Goal: Transaction & Acquisition: Purchase product/service

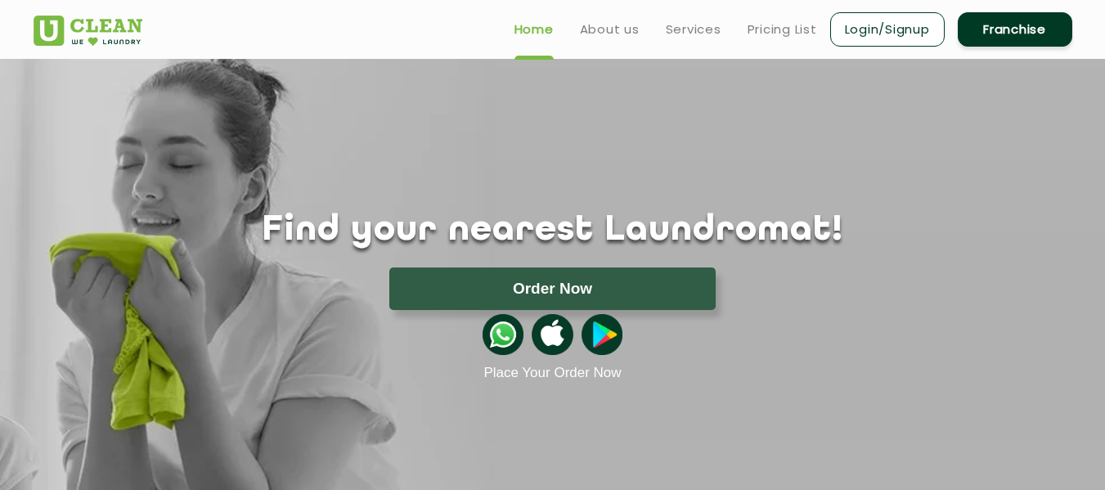
click at [882, 43] on link "Login/Signup" at bounding box center [887, 29] width 115 height 34
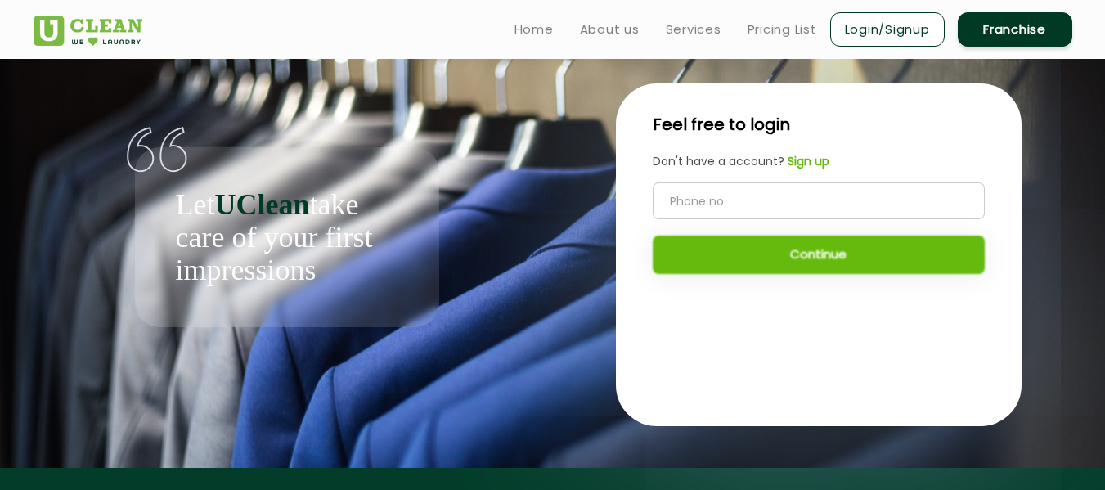
click at [762, 214] on input "tel" at bounding box center [819, 200] width 332 height 37
click at [809, 158] on b "Sign up" at bounding box center [809, 161] width 42 height 16
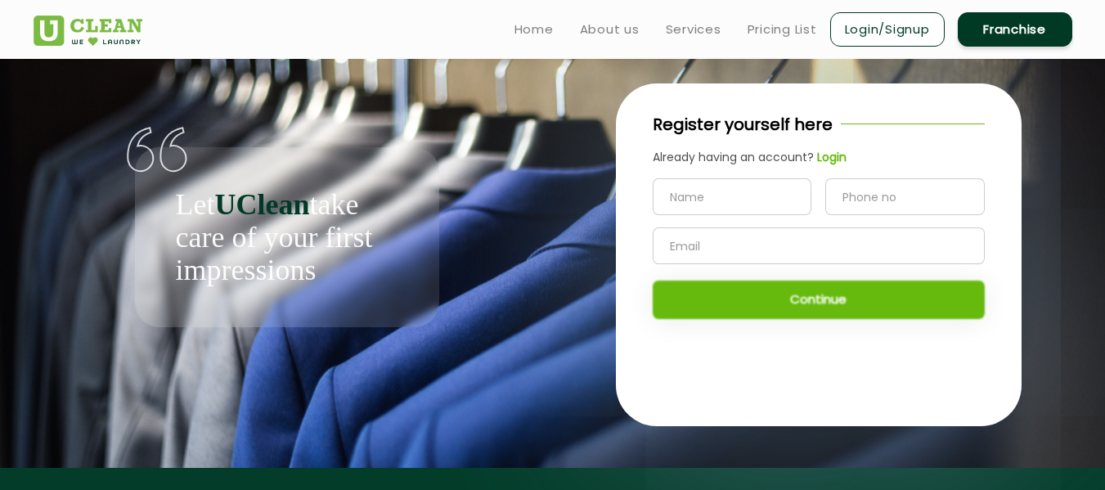
click at [745, 200] on input "text" at bounding box center [733, 196] width 160 height 37
type input "Aman"
type input "7983428606"
type input "averma798342@gmail.com"
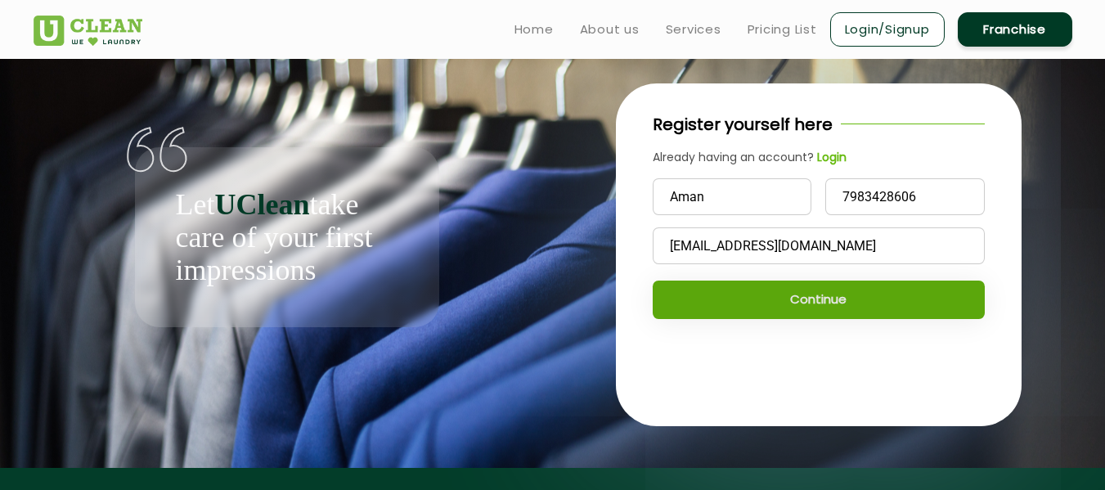
click at [841, 313] on button "Continue" at bounding box center [819, 300] width 332 height 38
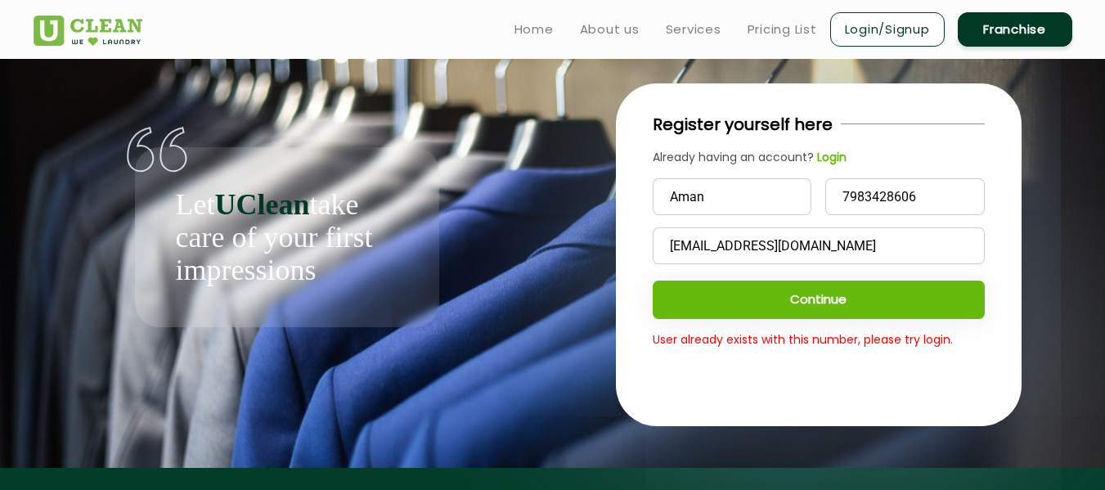
click at [825, 161] on b "Login" at bounding box center [831, 157] width 29 height 16
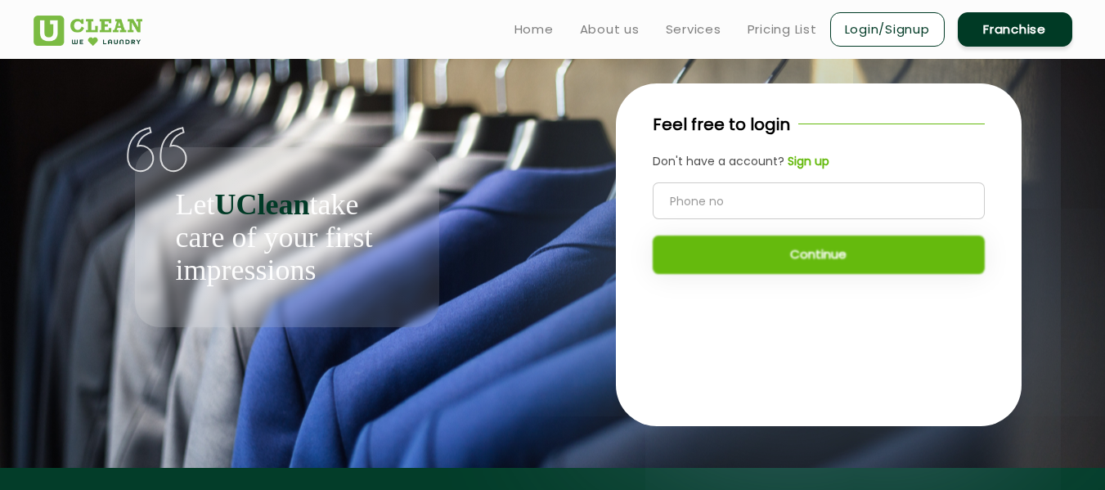
click at [783, 200] on input "tel" at bounding box center [819, 200] width 332 height 37
type input "7983428606"
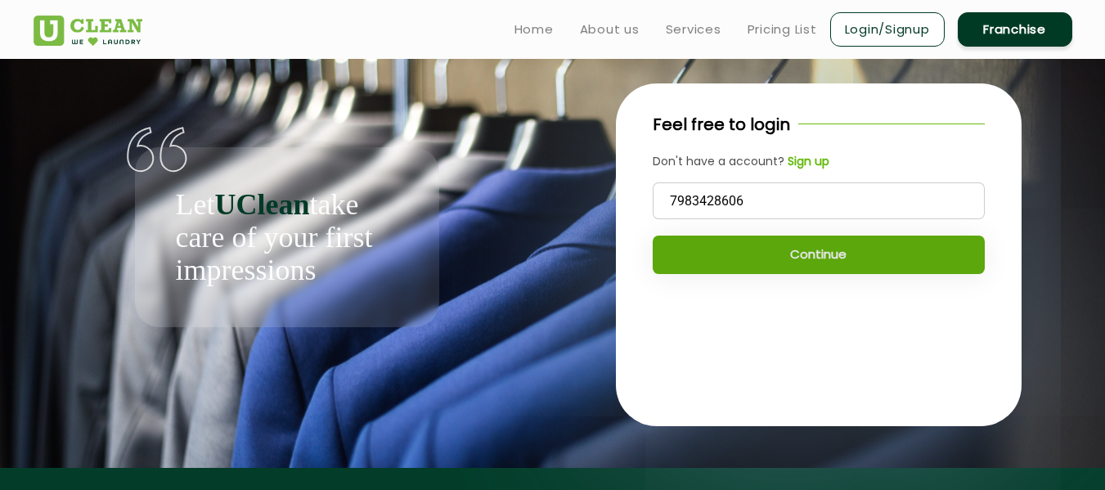
click at [785, 245] on button "Continue" at bounding box center [819, 255] width 332 height 38
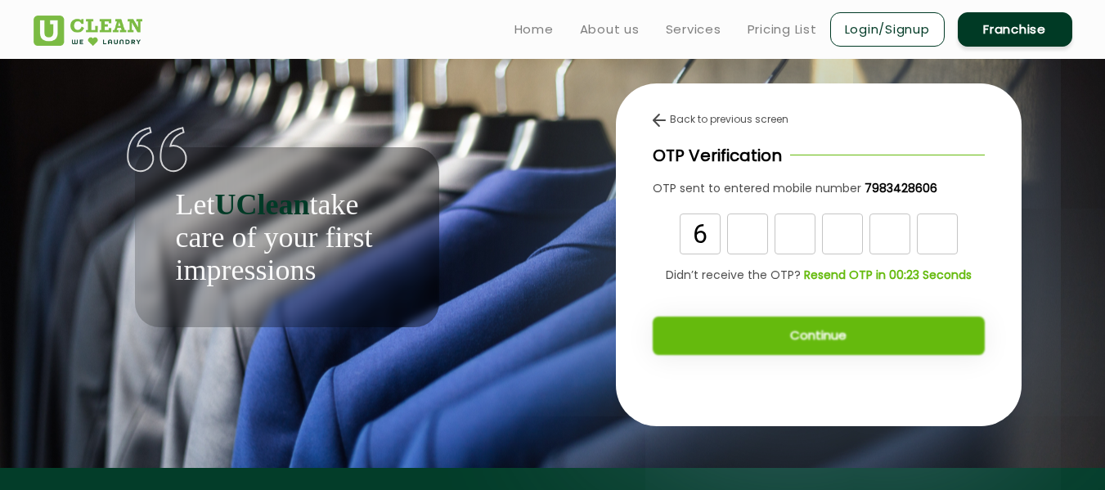
type input "6"
type input "0"
type input "4"
type input "5"
type input "9"
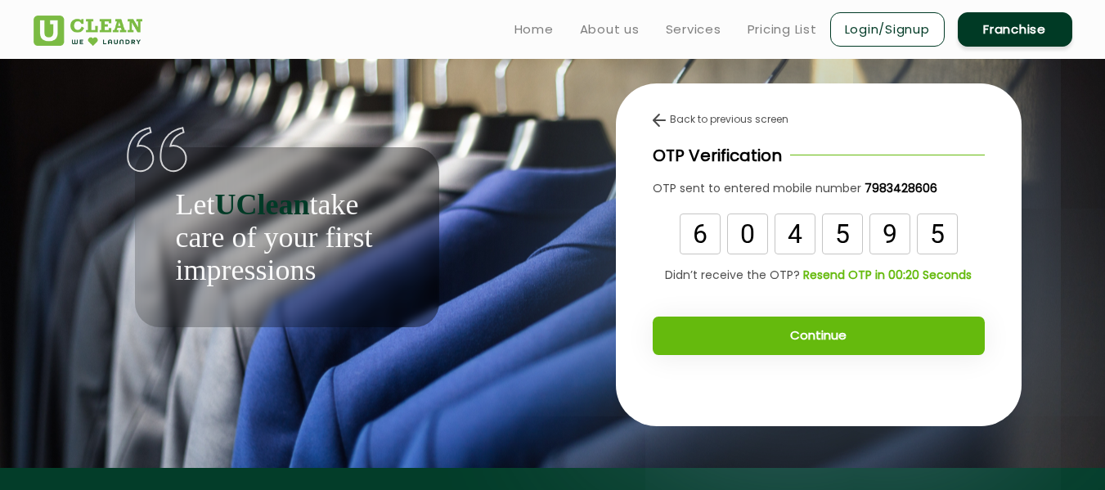
type input "5"
click at [773, 331] on button "Continue" at bounding box center [819, 336] width 332 height 38
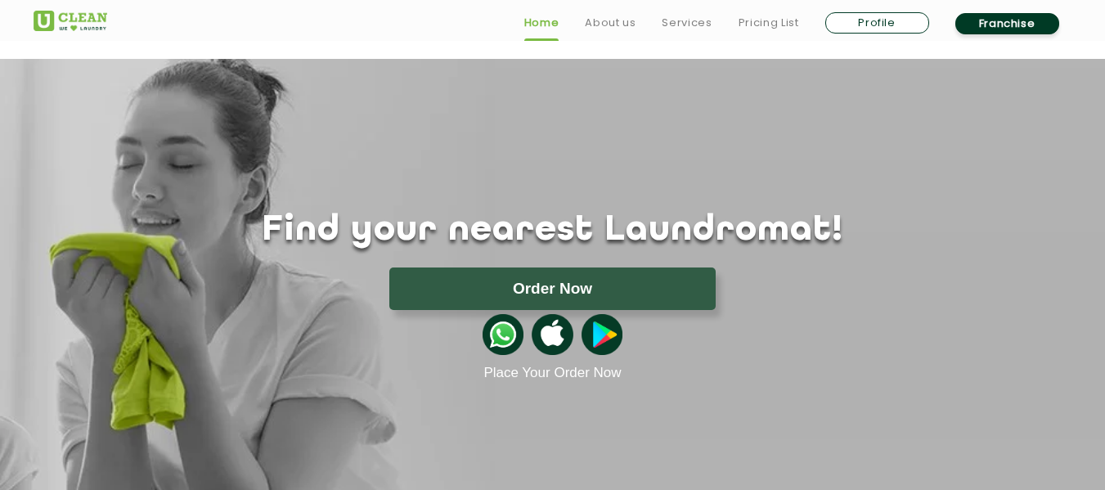
scroll to position [59, 0]
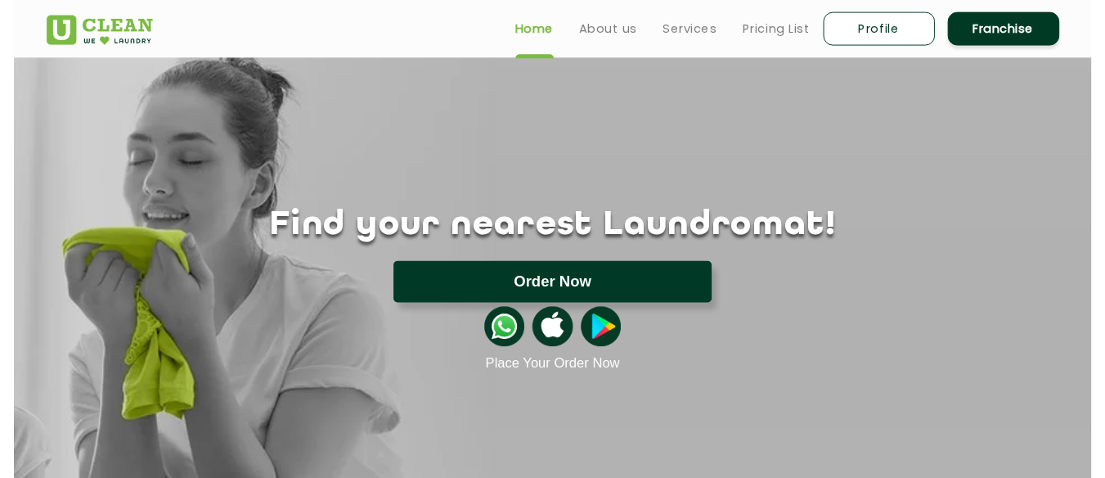
scroll to position [55, 0]
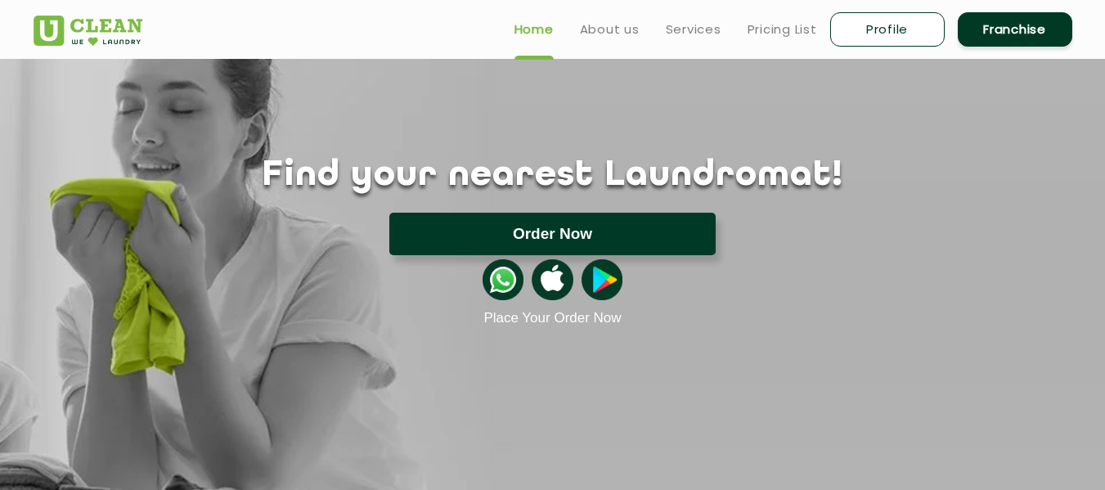
click at [628, 241] on button "Order Now" at bounding box center [552, 234] width 326 height 43
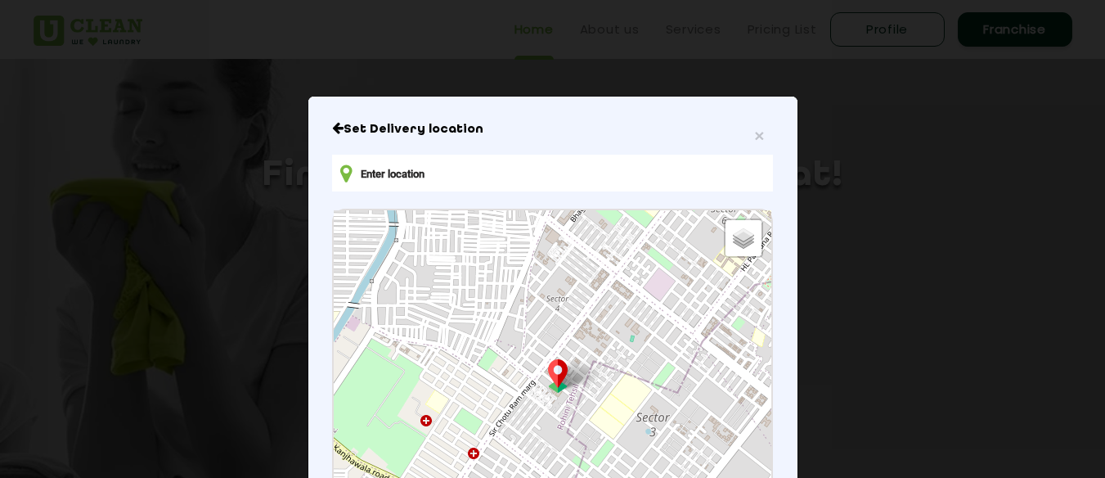
click at [673, 187] on input "text" at bounding box center [552, 173] width 440 height 37
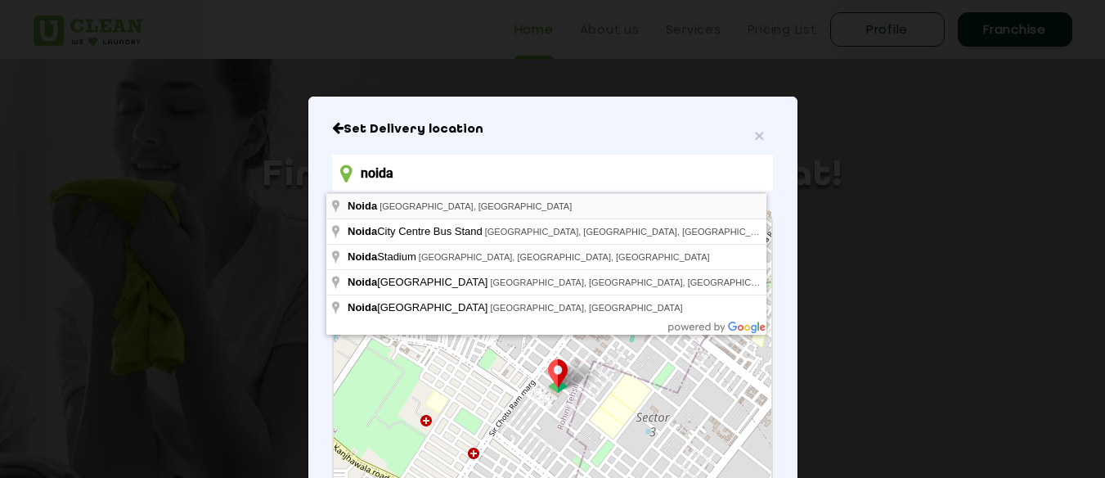
type input "[GEOGRAPHIC_DATA], [GEOGRAPHIC_DATA], [GEOGRAPHIC_DATA]"
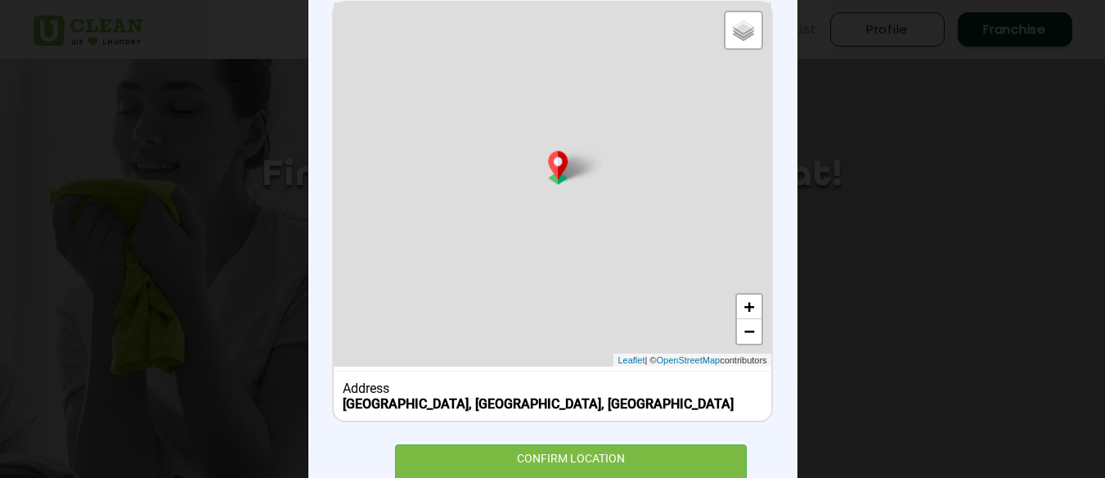
scroll to position [262, 0]
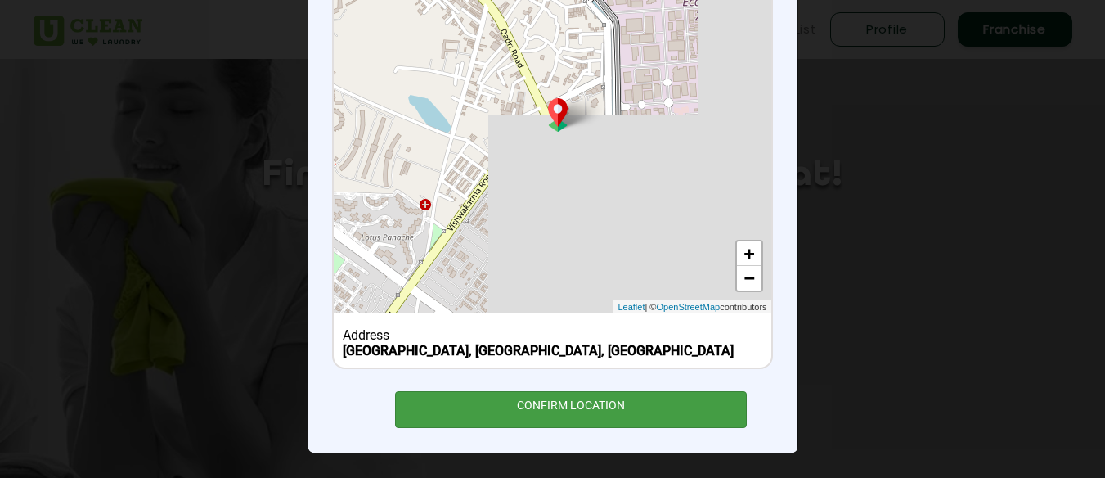
click at [606, 416] on div "CONFIRM LOCATION" at bounding box center [571, 409] width 353 height 37
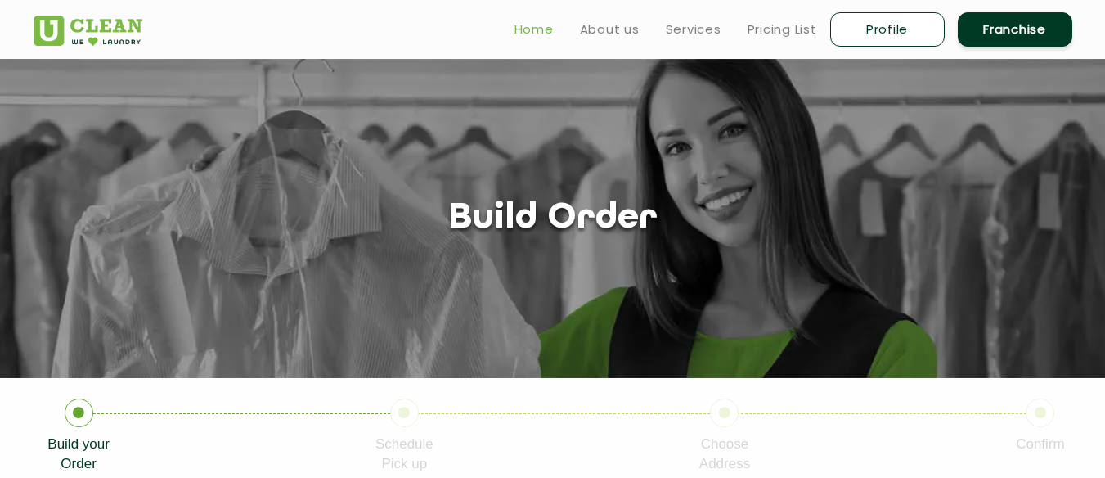
click at [537, 30] on link "Home" at bounding box center [534, 30] width 39 height 20
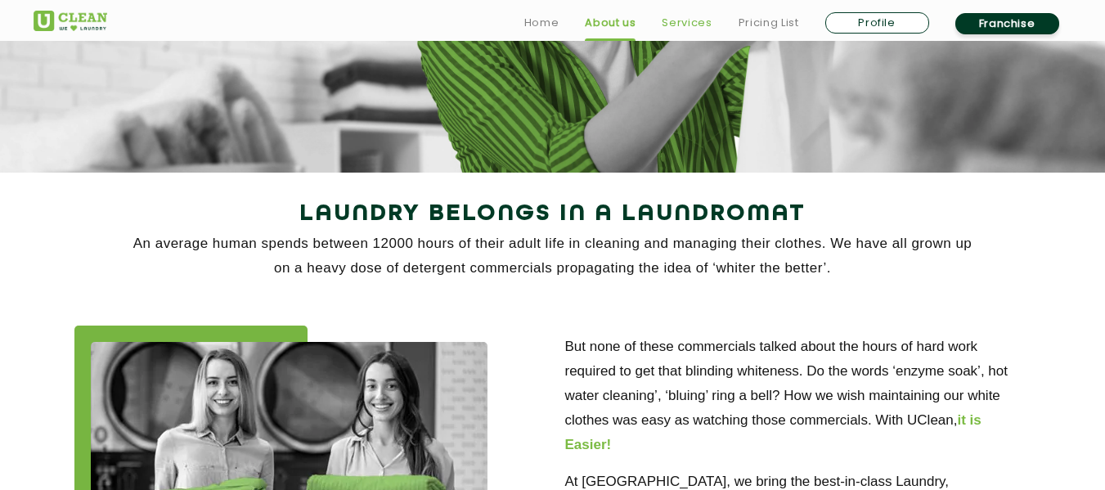
scroll to position [208, 0]
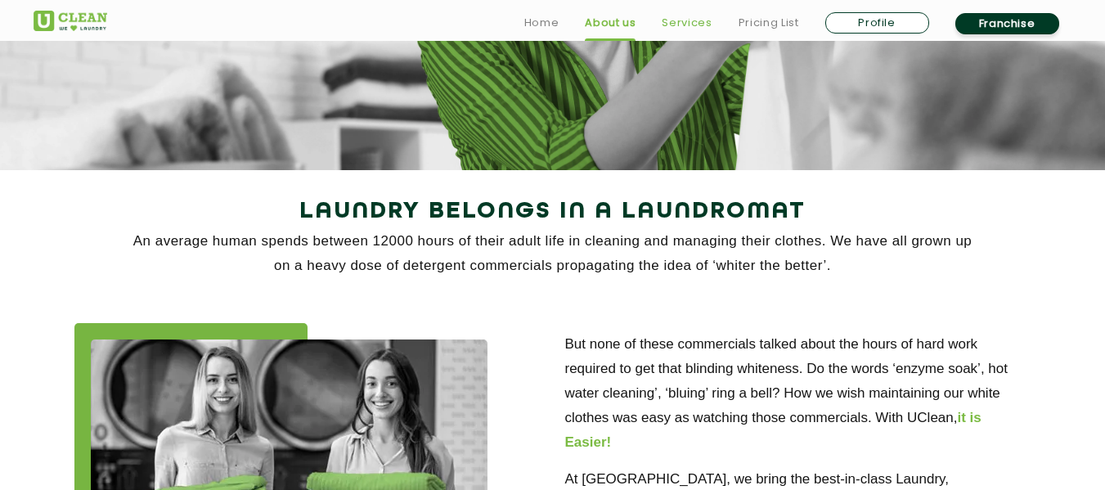
click at [701, 28] on link "Services" at bounding box center [687, 23] width 50 height 20
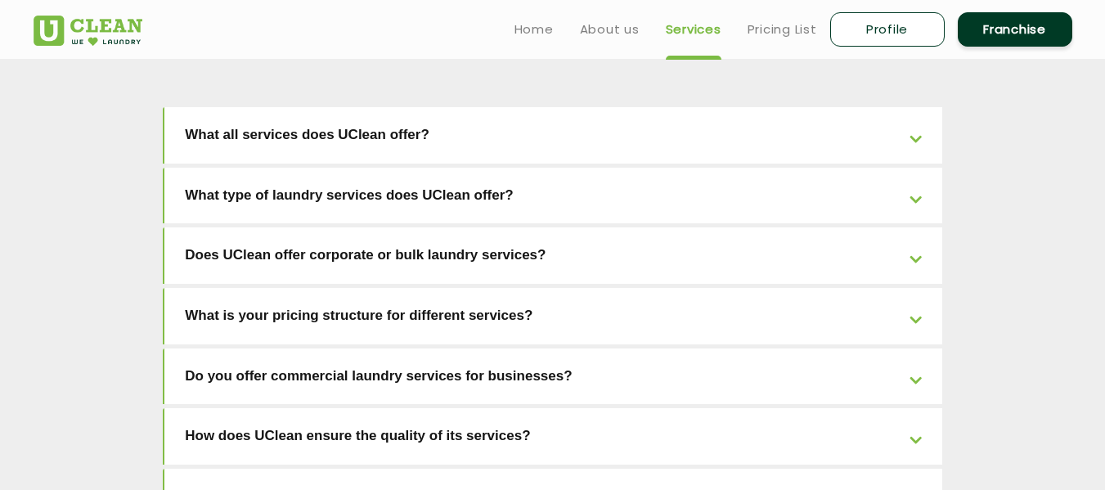
scroll to position [2418, 0]
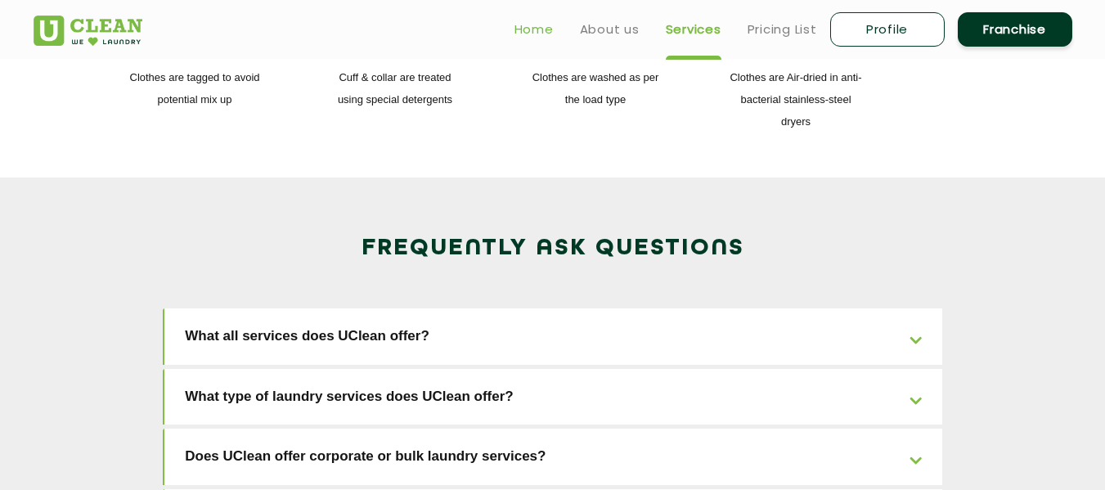
click at [537, 29] on link "Home" at bounding box center [534, 30] width 39 height 20
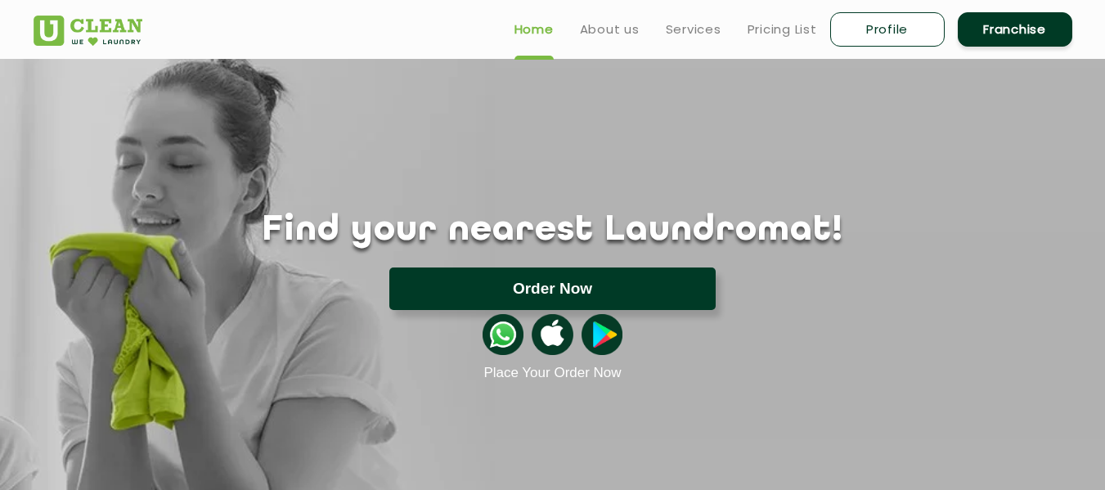
click at [582, 275] on button "Order Now" at bounding box center [552, 289] width 326 height 43
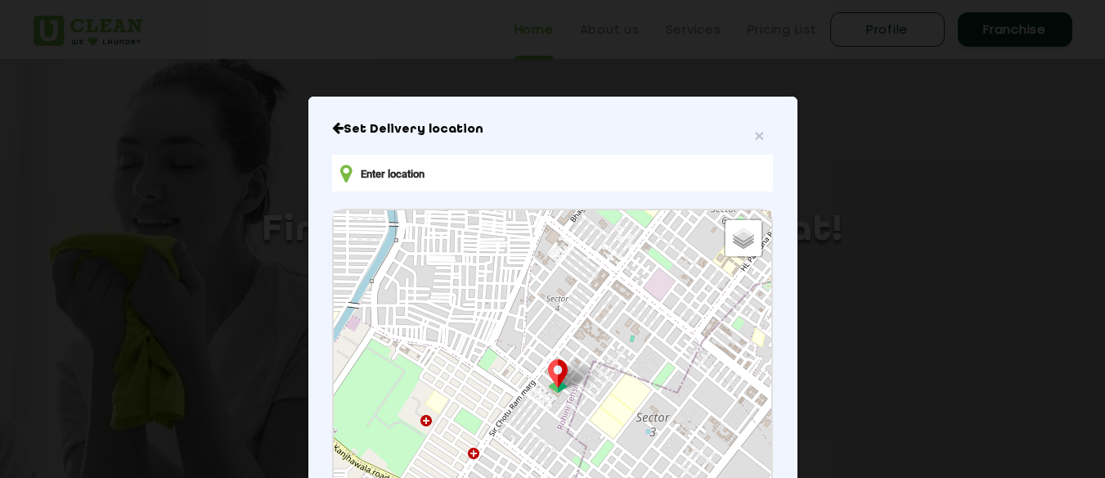
click at [465, 176] on input "text" at bounding box center [552, 173] width 440 height 37
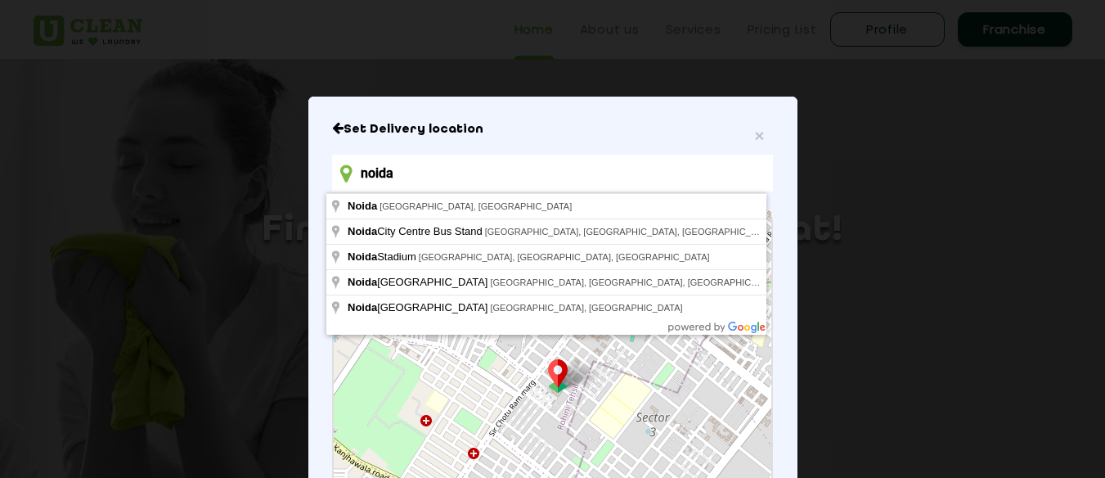
type input "[GEOGRAPHIC_DATA], [GEOGRAPHIC_DATA], [GEOGRAPHIC_DATA]"
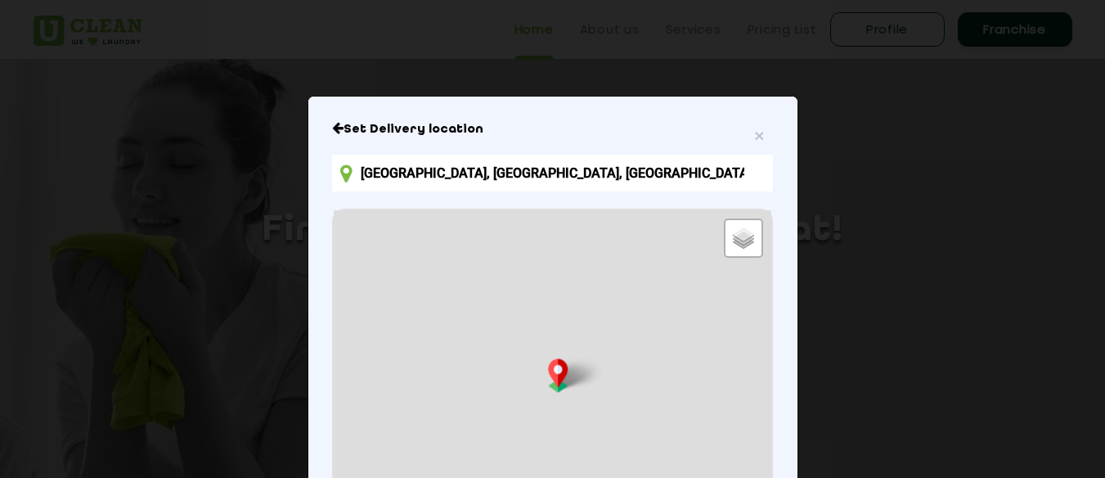
scroll to position [262, 0]
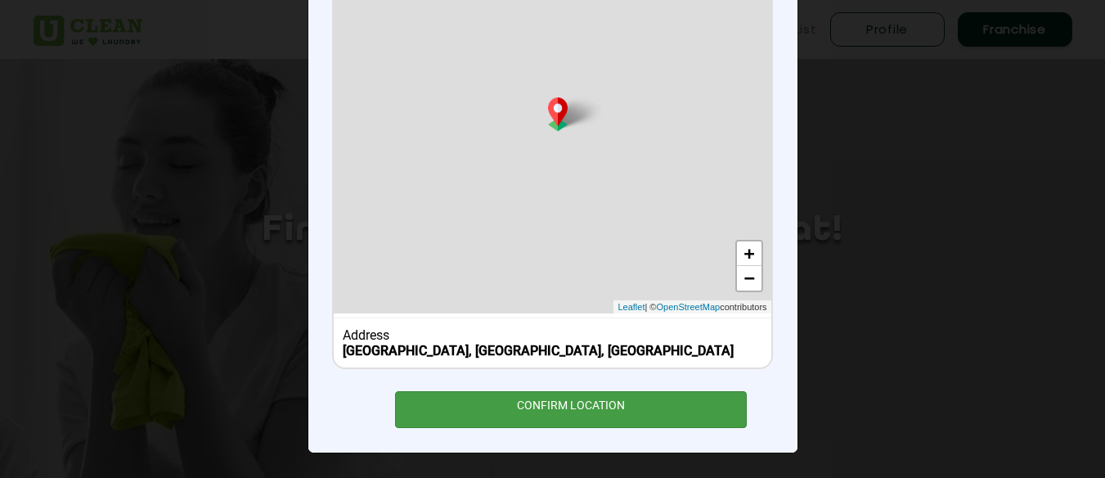
click at [557, 411] on div "CONFIRM LOCATION" at bounding box center [571, 409] width 353 height 37
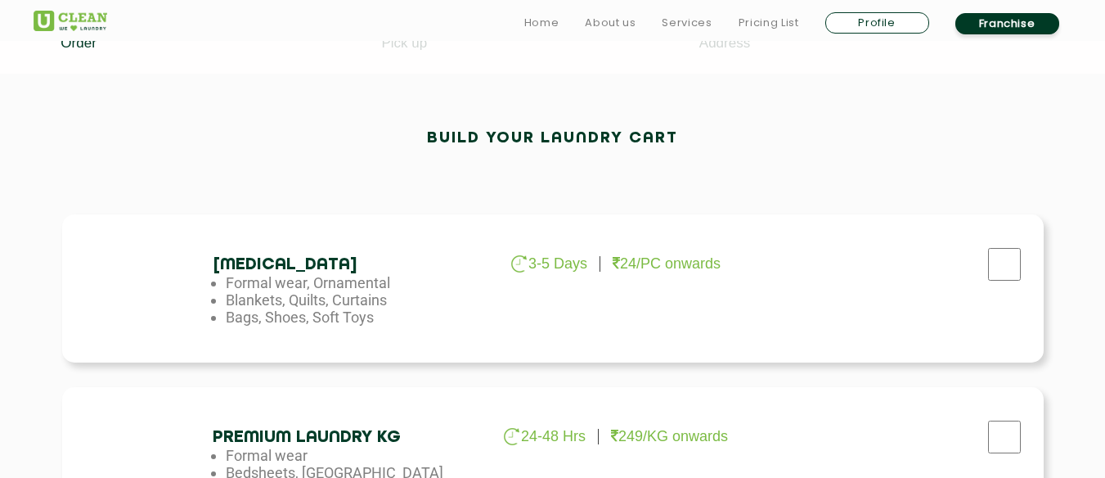
scroll to position [461, 0]
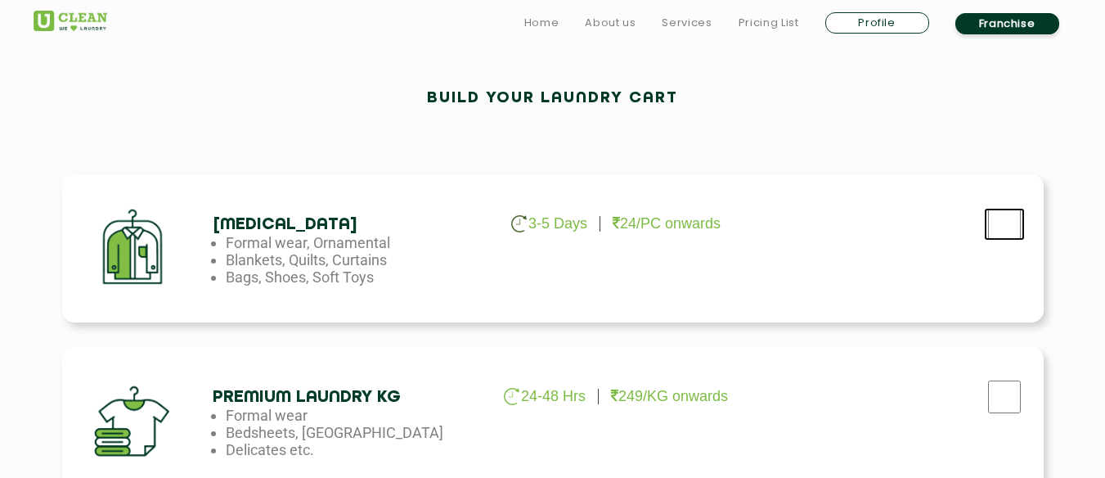
click at [1014, 232] on input "checkbox" at bounding box center [1004, 224] width 41 height 33
checkbox input "true"
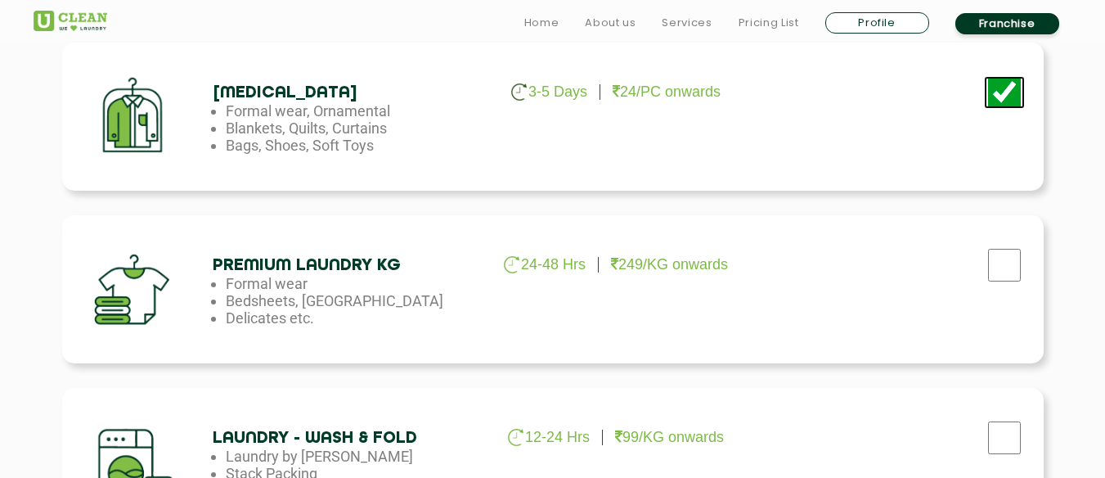
scroll to position [720, 0]
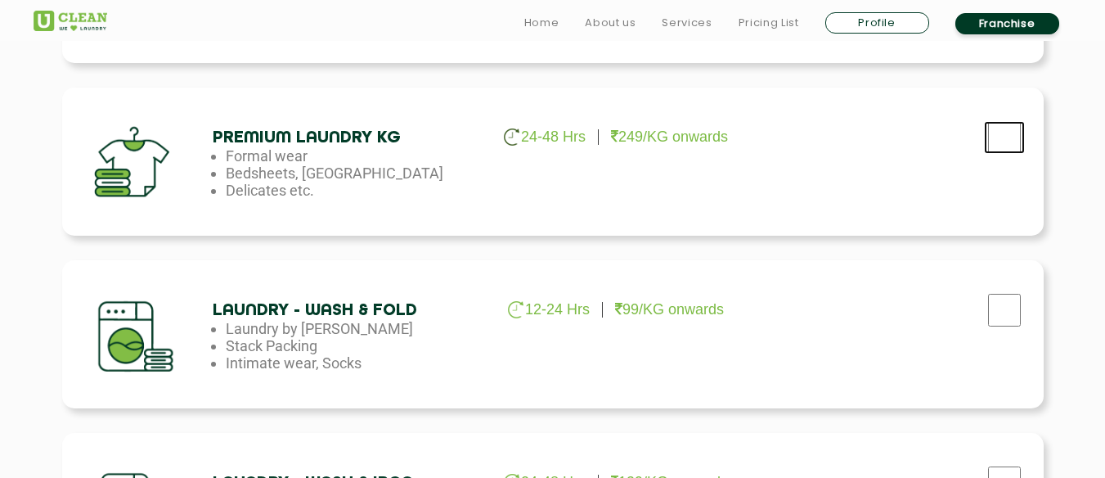
click at [1001, 139] on input "checkbox" at bounding box center [1004, 137] width 41 height 33
checkbox input "true"
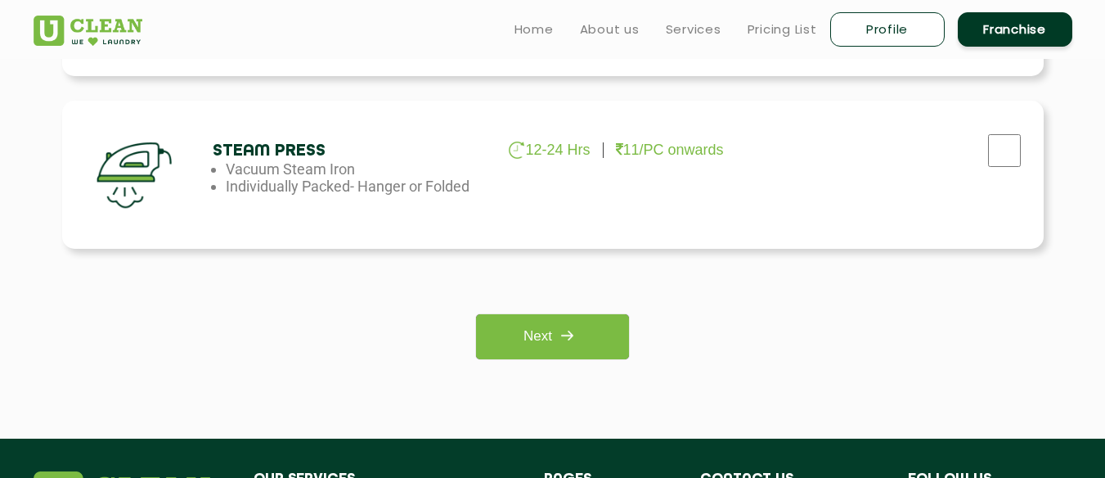
scroll to position [1220, 0]
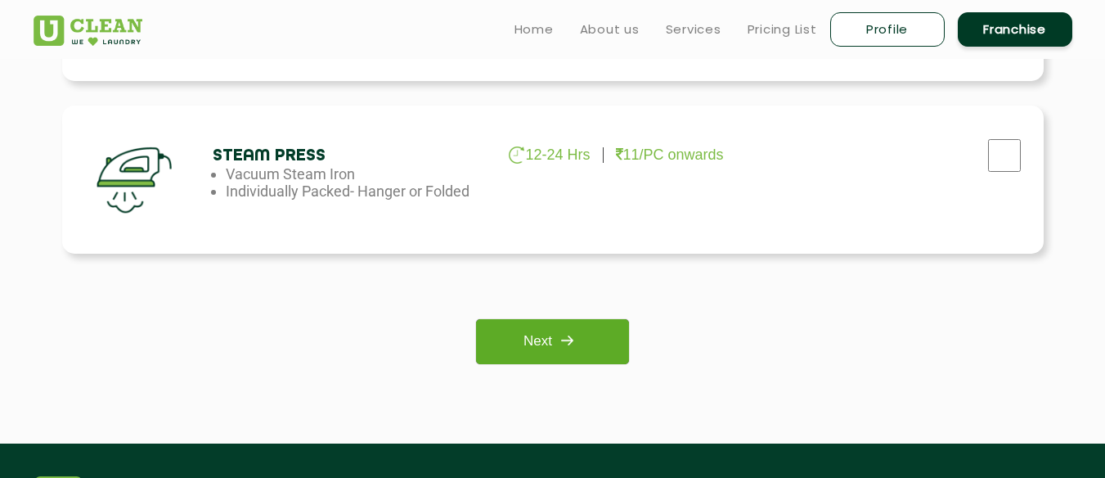
click at [587, 349] on link "Next" at bounding box center [552, 341] width 153 height 45
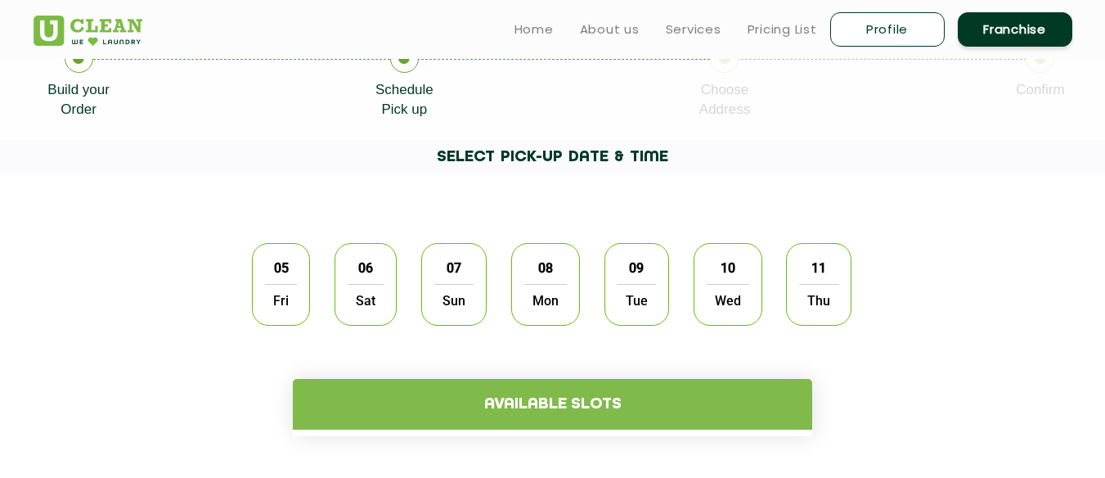
scroll to position [352, 0]
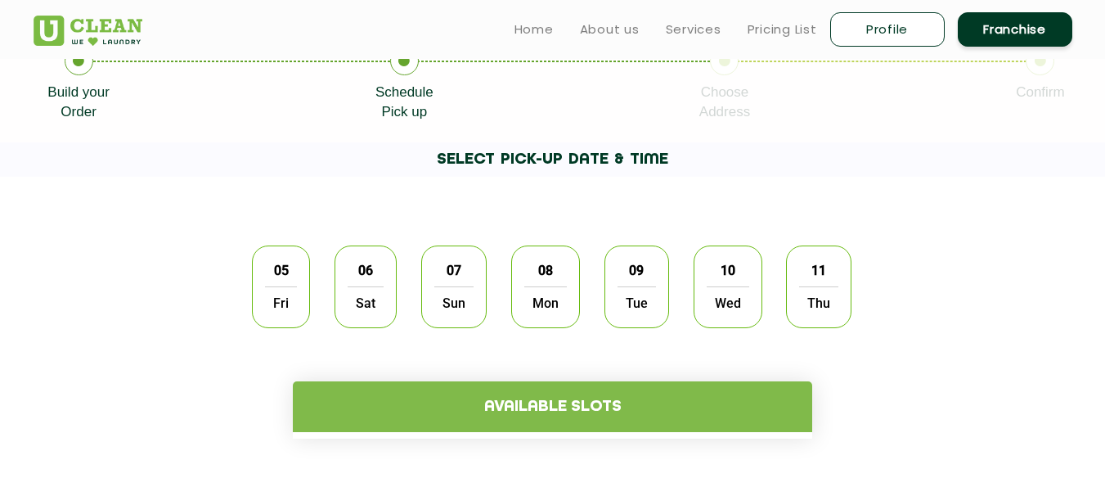
click at [286, 281] on span "05" at bounding box center [281, 270] width 31 height 32
click at [394, 273] on div "06 Sat" at bounding box center [366, 286] width 62 height 83
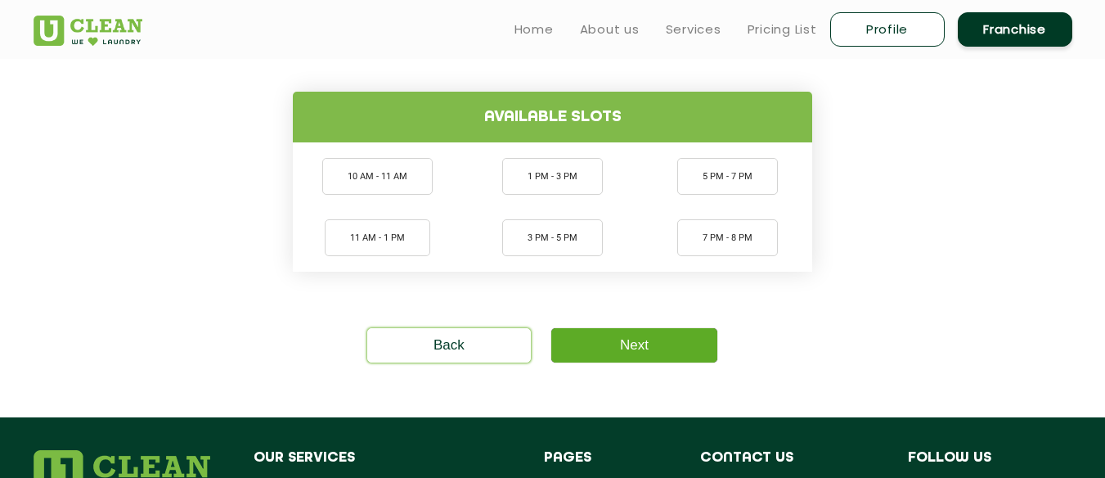
scroll to position [641, 0]
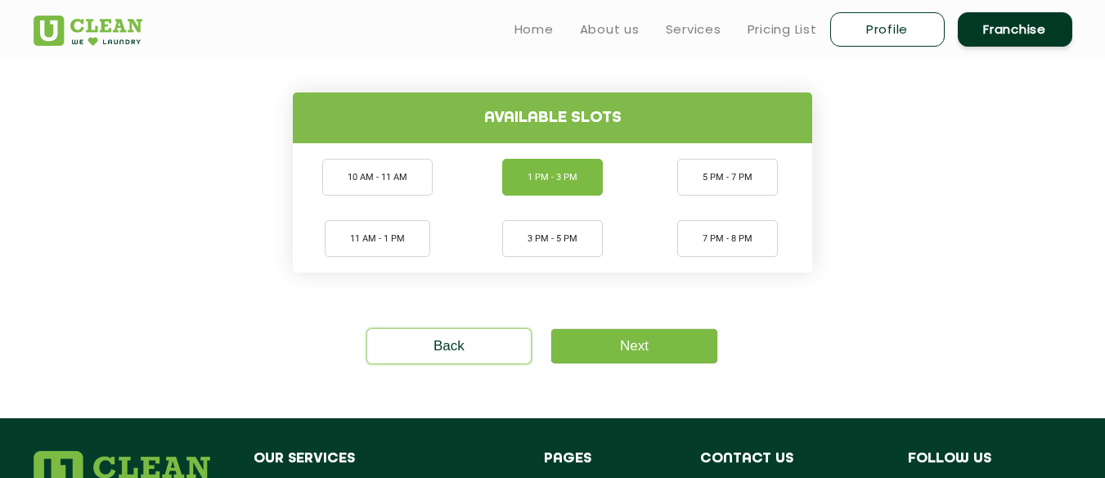
click at [555, 172] on li "1 PM - 3 PM" at bounding box center [552, 177] width 101 height 37
click at [632, 341] on link "Next" at bounding box center [634, 346] width 166 height 34
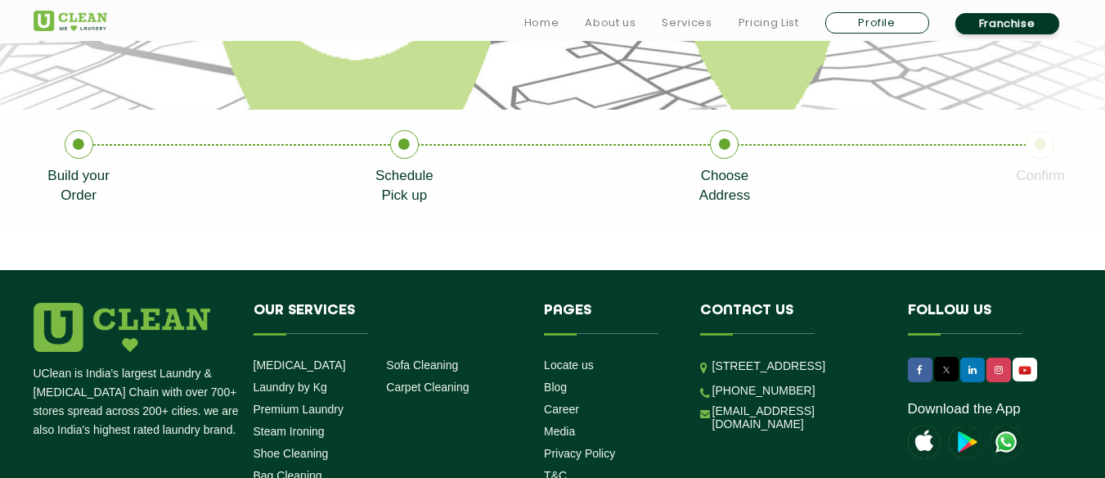
scroll to position [346, 0]
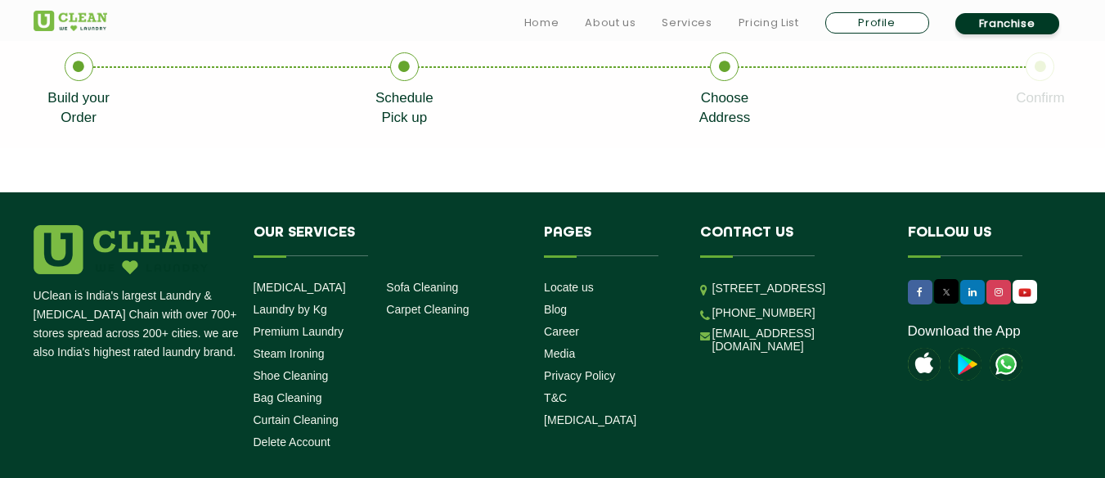
click at [721, 70] on icon at bounding box center [724, 66] width 29 height 29
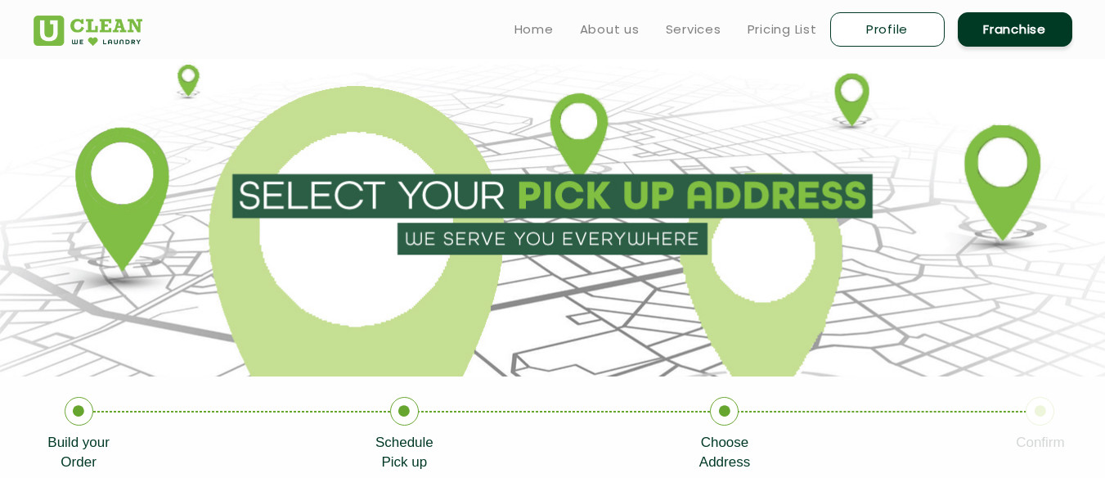
scroll to position [0, 0]
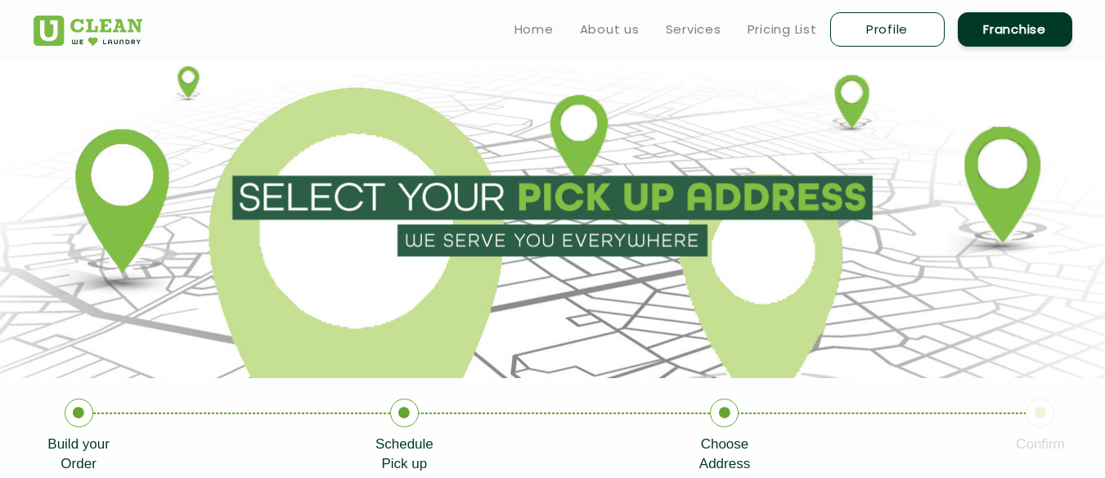
click at [625, 248] on section at bounding box center [552, 218] width 1105 height 319
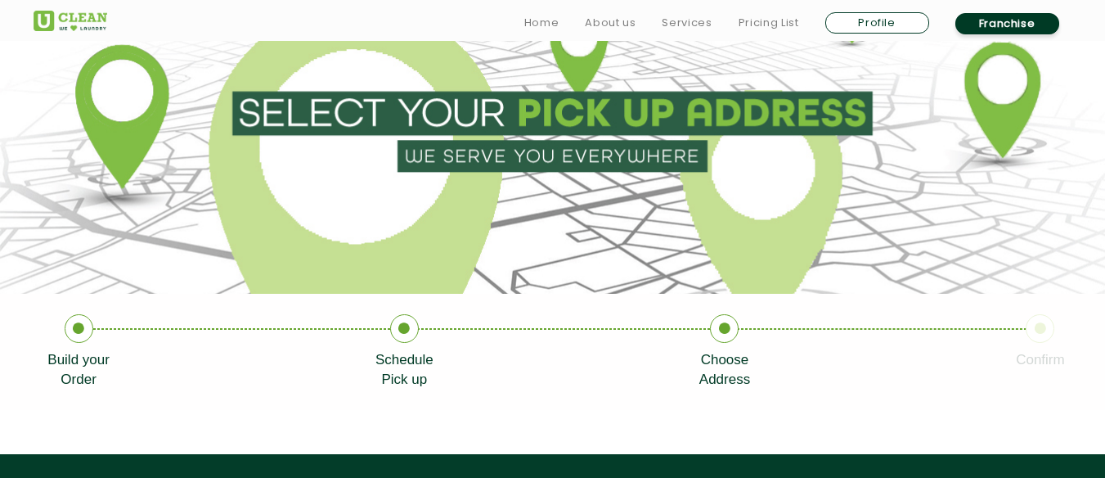
scroll to position [88, 0]
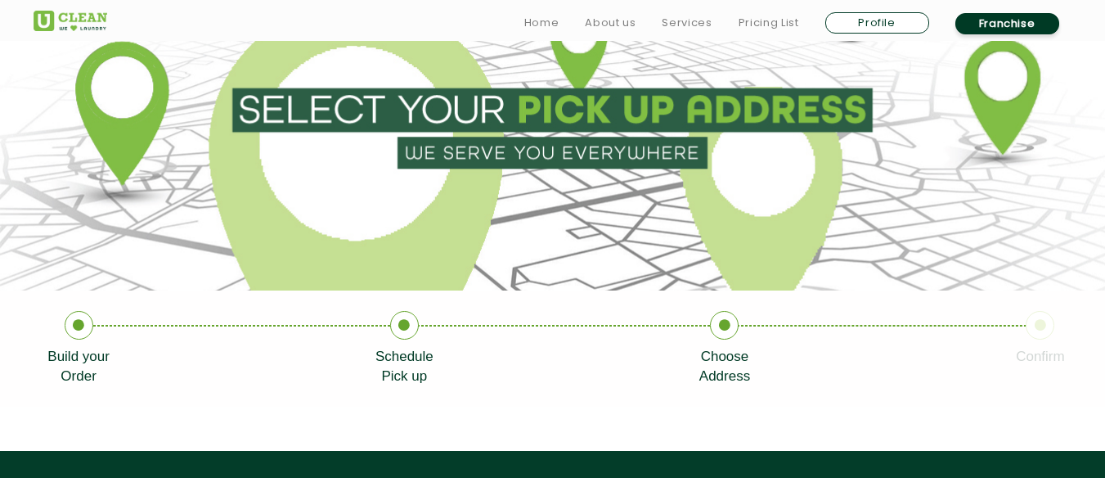
click at [729, 344] on li "Choose Address" at bounding box center [857, 348] width 317 height 75
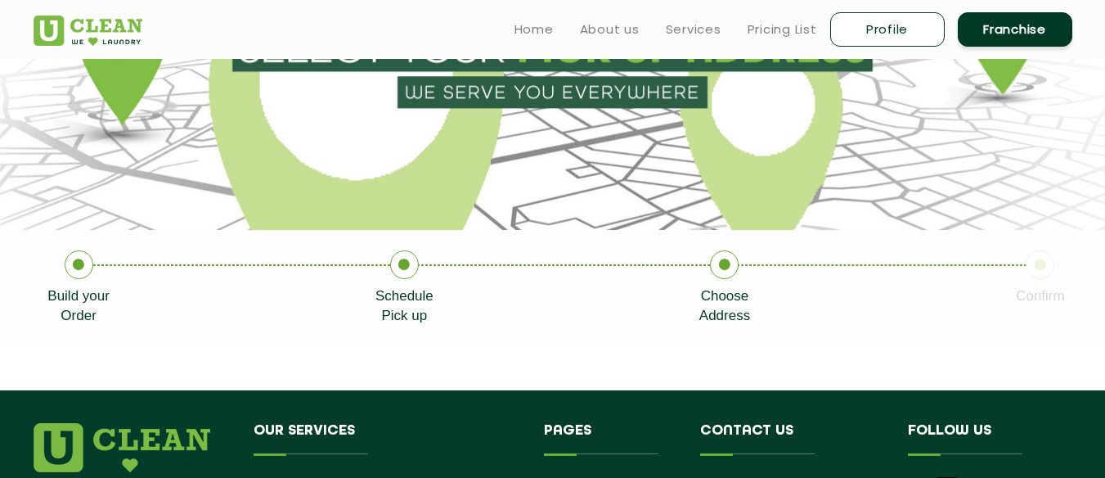
scroll to position [147, 0]
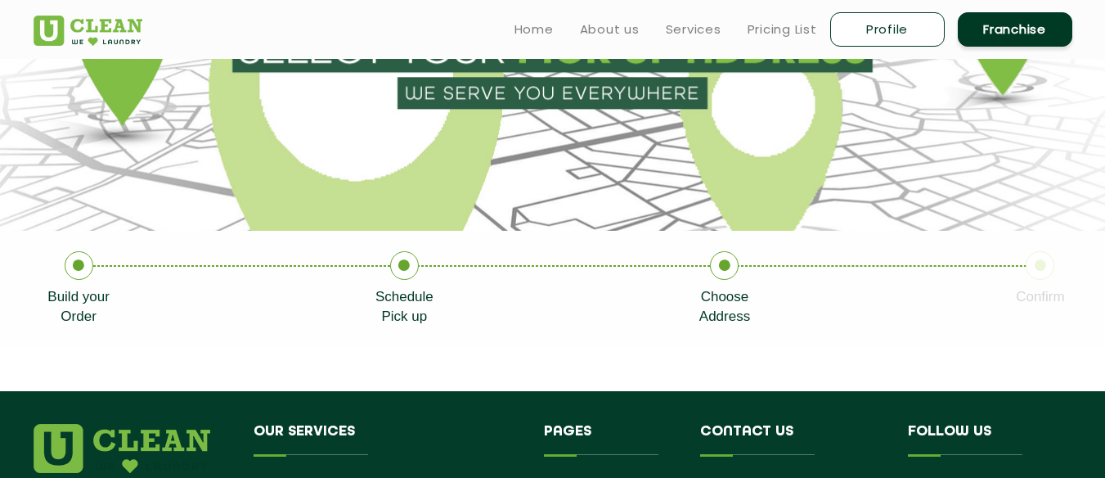
click at [724, 271] on icon at bounding box center [724, 265] width 29 height 29
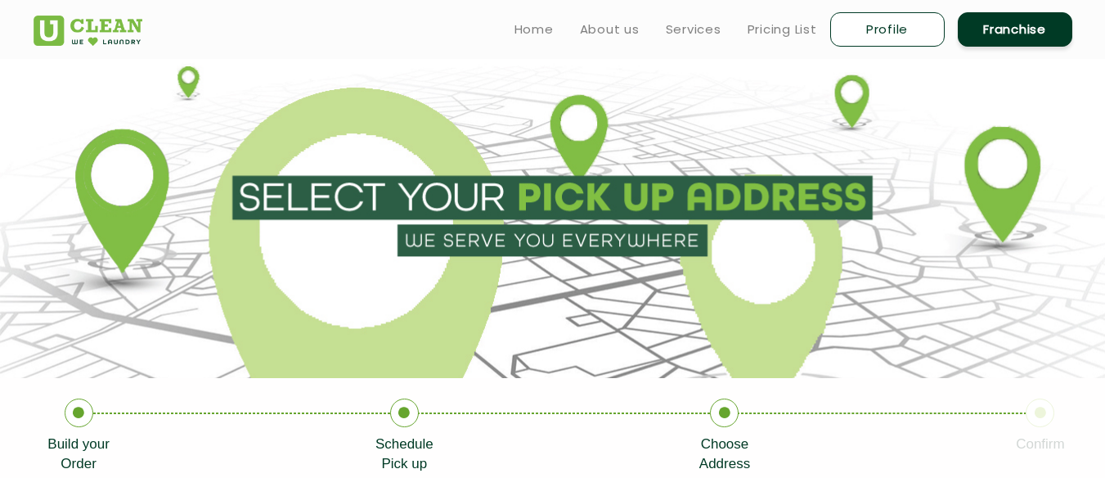
click at [596, 241] on section at bounding box center [552, 218] width 1105 height 319
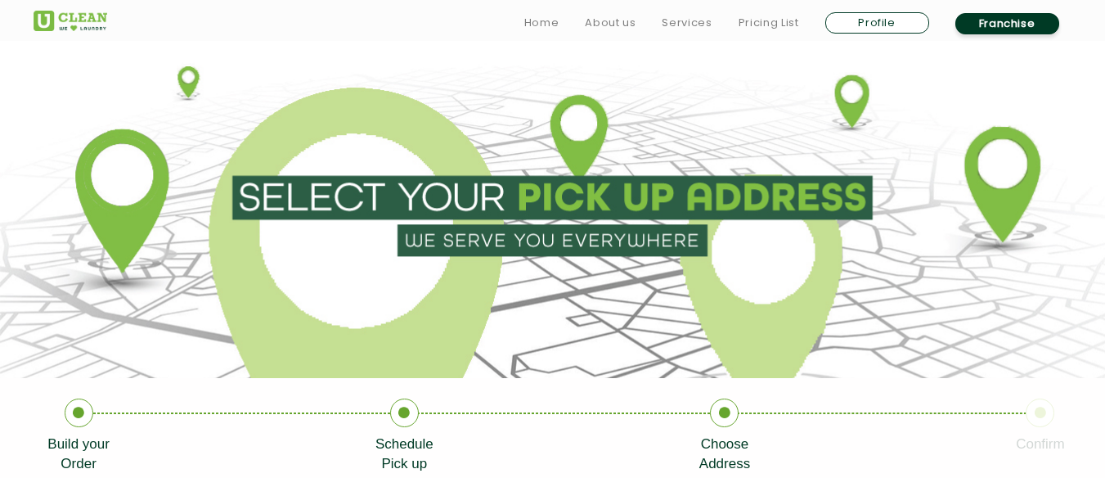
scroll to position [269, 0]
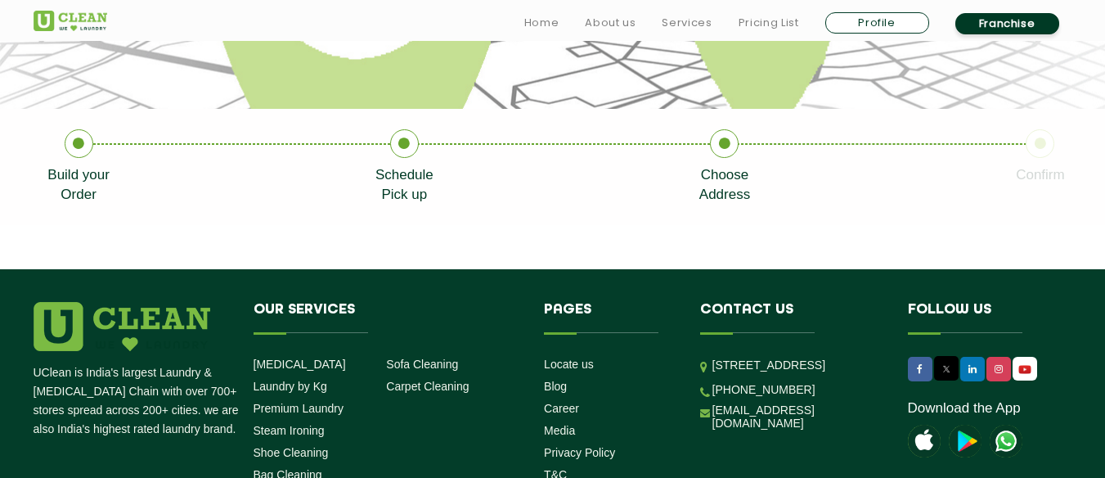
click at [398, 140] on icon at bounding box center [404, 143] width 29 height 29
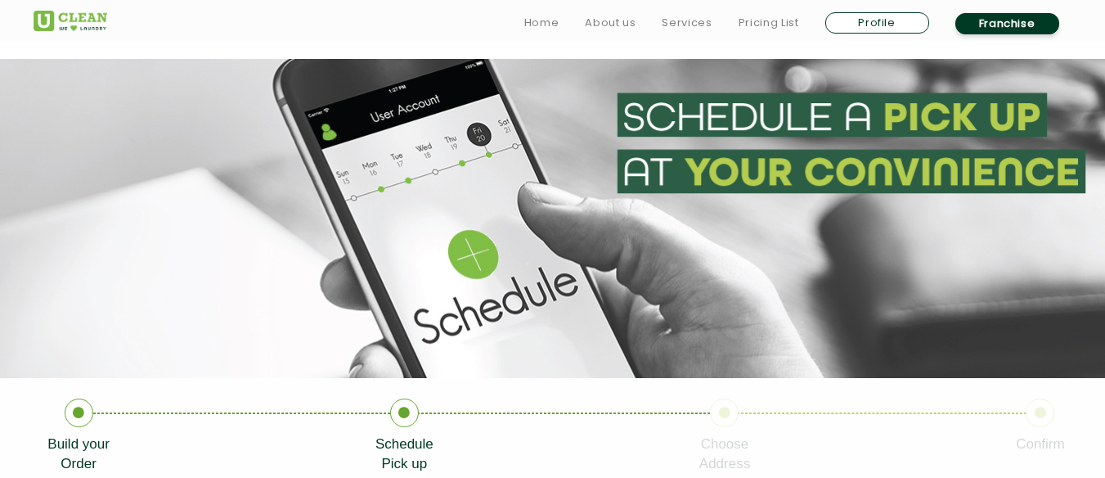
scroll to position [165, 0]
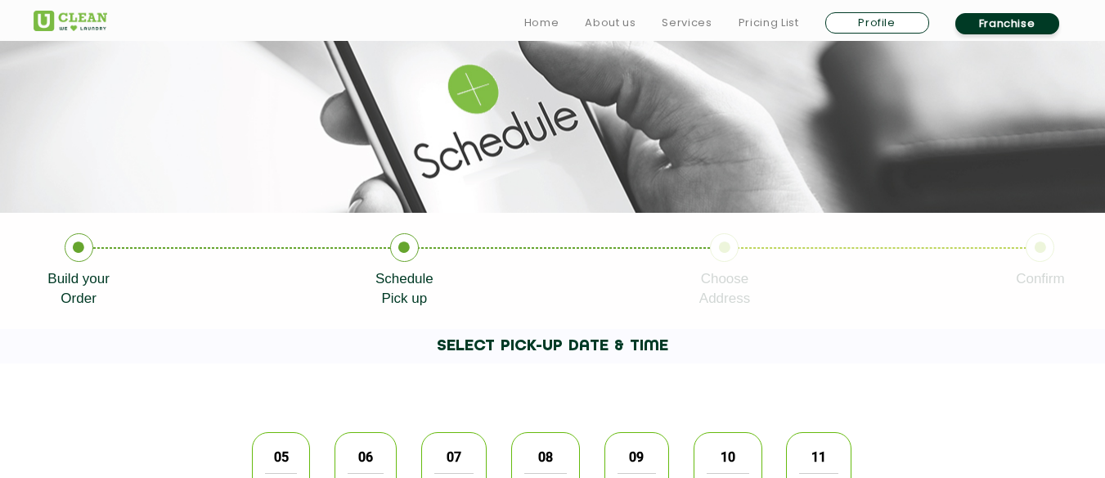
click at [85, 249] on icon at bounding box center [79, 247] width 29 height 29
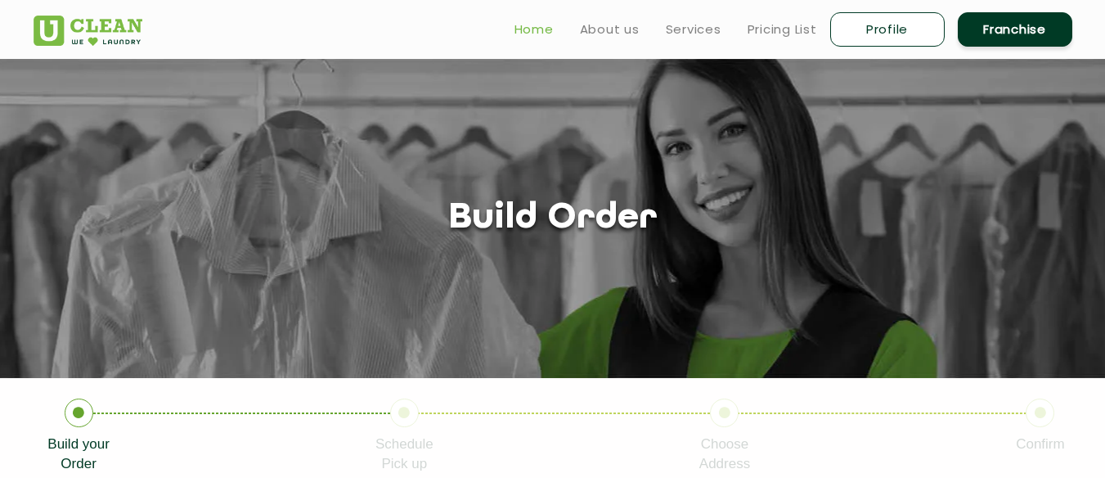
click at [540, 25] on link "Home" at bounding box center [534, 30] width 39 height 20
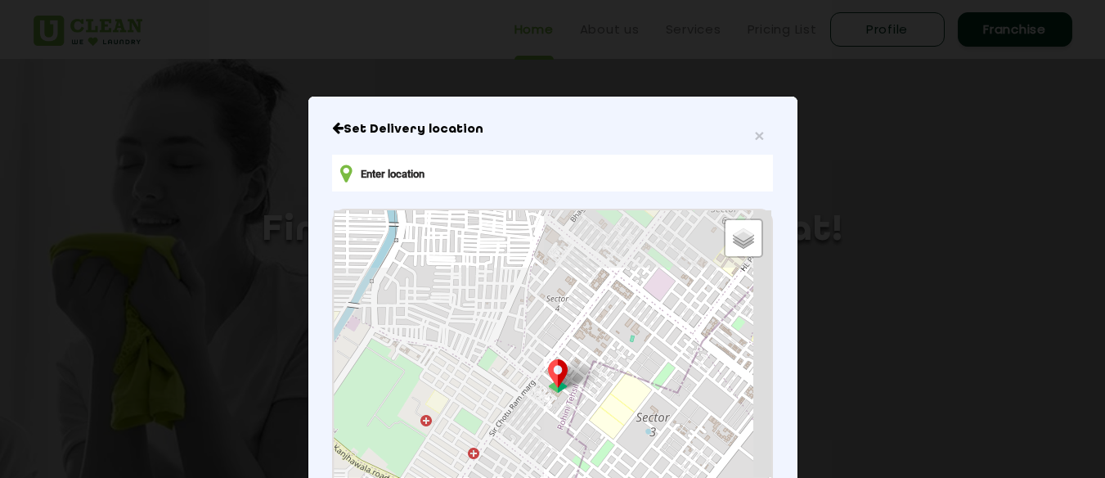
click at [637, 182] on input "text" at bounding box center [552, 173] width 440 height 37
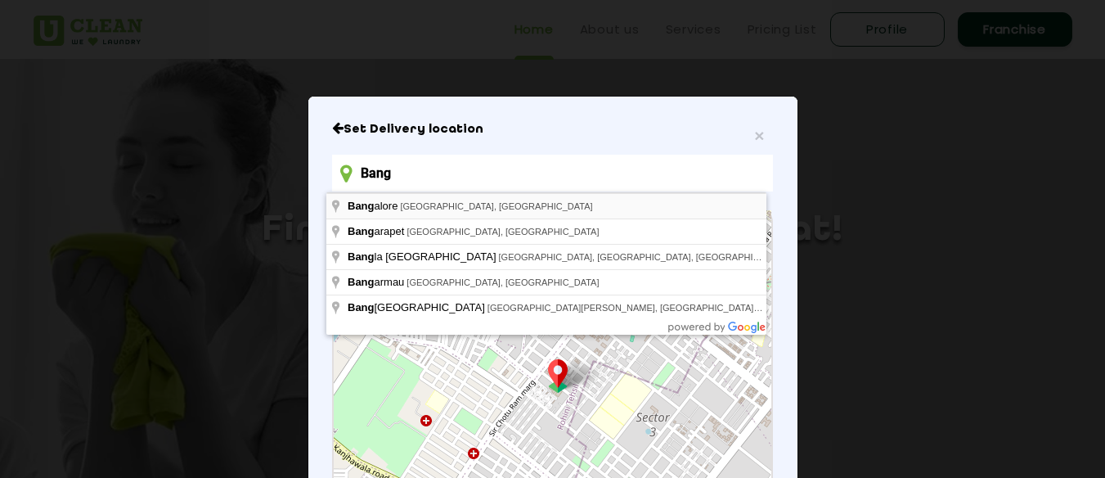
type input "[GEOGRAPHIC_DATA], [GEOGRAPHIC_DATA], [GEOGRAPHIC_DATA]"
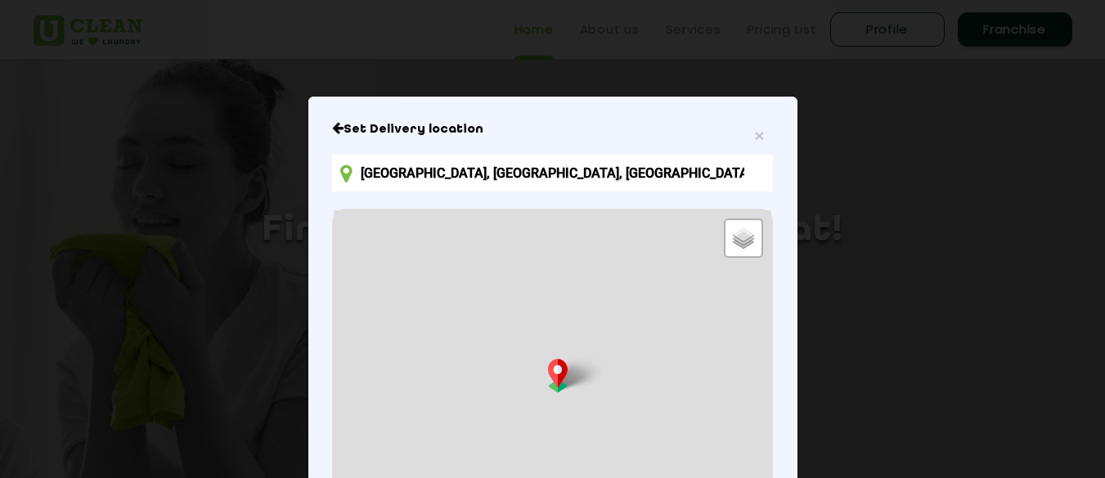
scroll to position [262, 0]
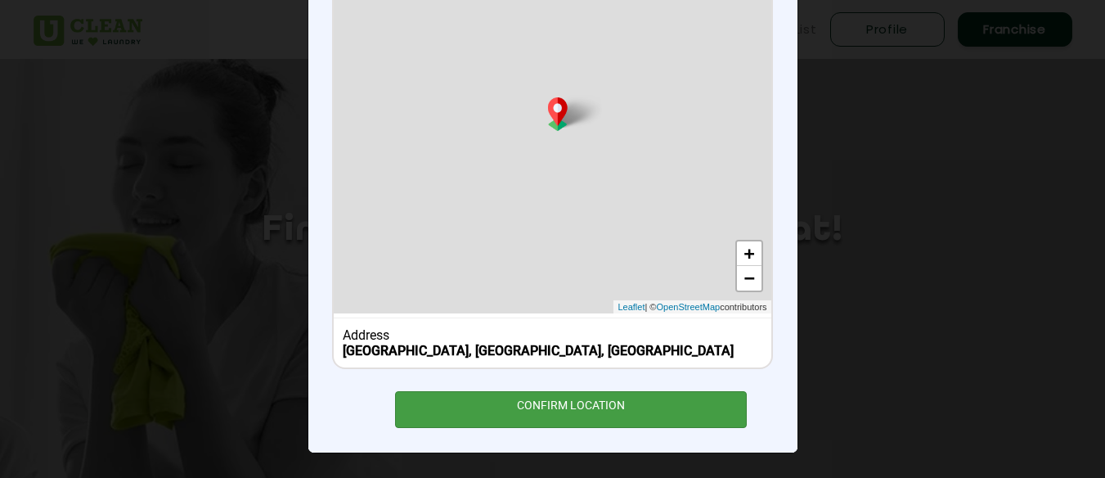
click at [552, 414] on div "CONFIRM LOCATION" at bounding box center [571, 409] width 353 height 37
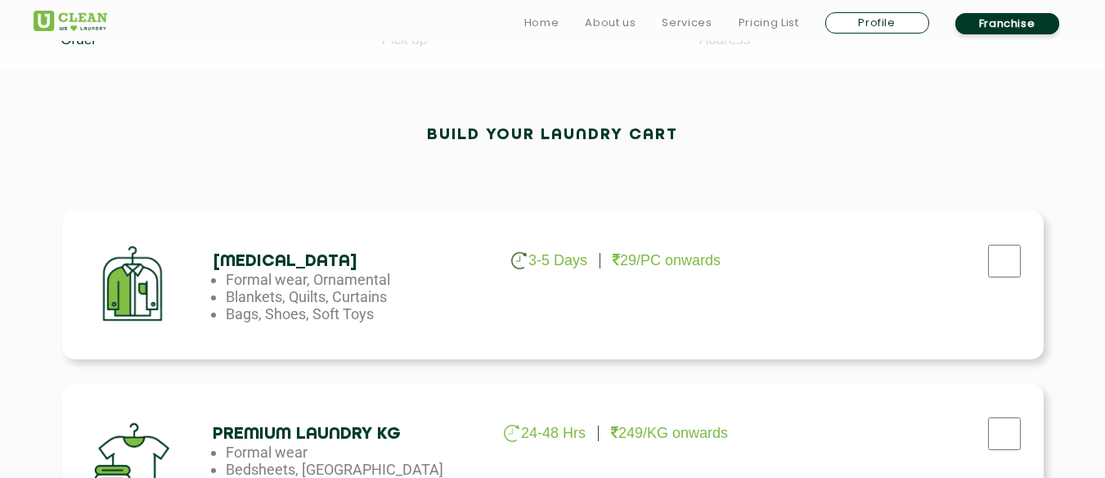
scroll to position [425, 0]
click at [1011, 269] on input "checkbox" at bounding box center [1004, 260] width 41 height 33
checkbox input "true"
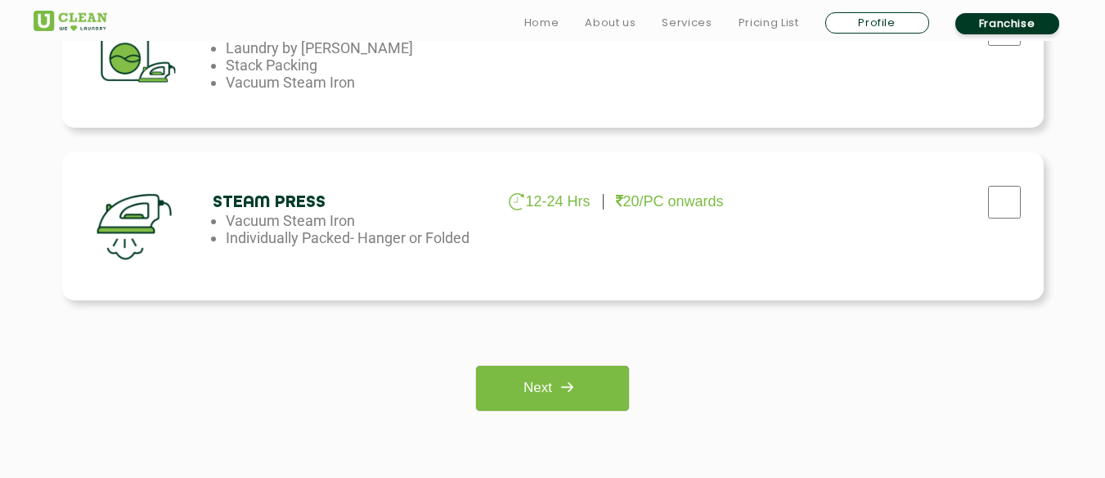
scroll to position [1260, 0]
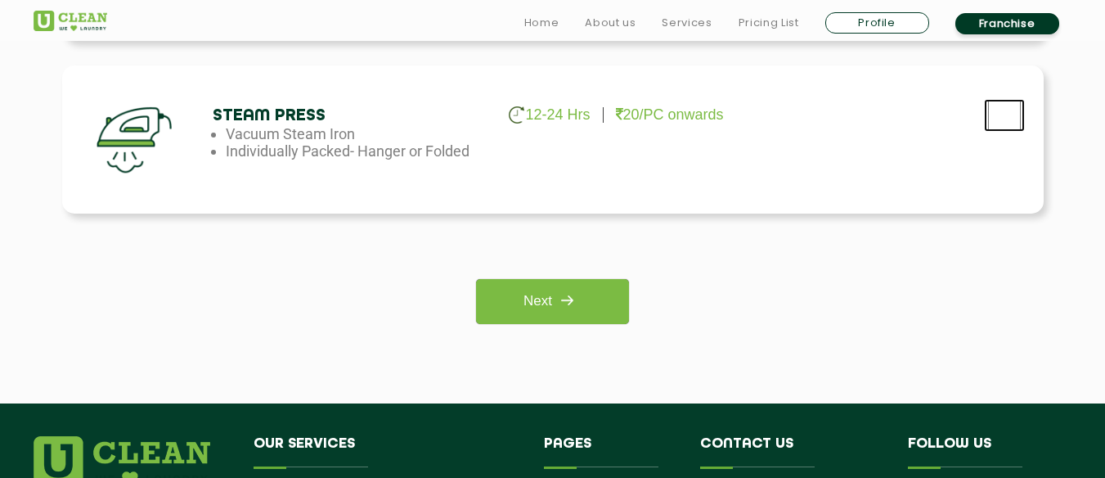
click at [1010, 115] on input "checkbox" at bounding box center [1004, 115] width 41 height 33
checkbox input "true"
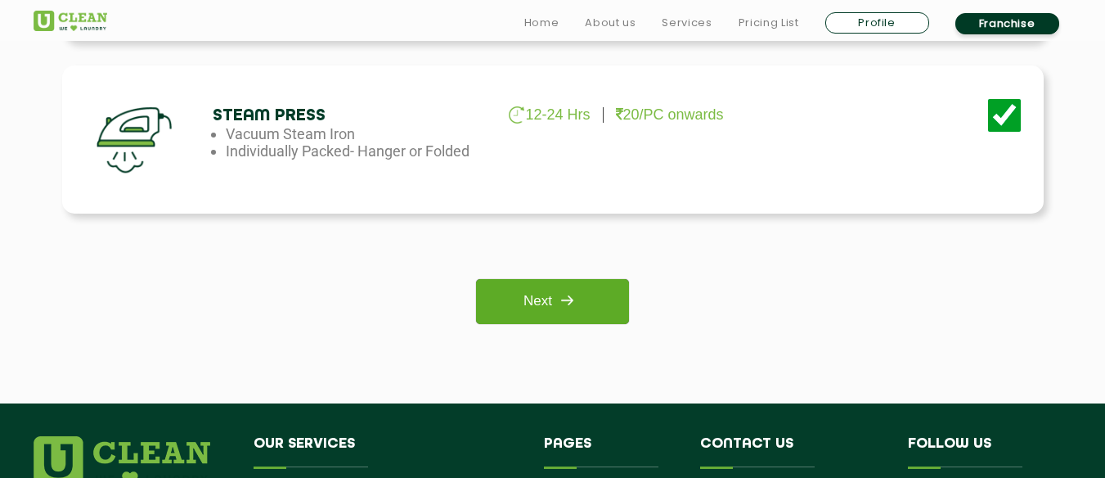
click at [582, 292] on img at bounding box center [566, 300] width 29 height 29
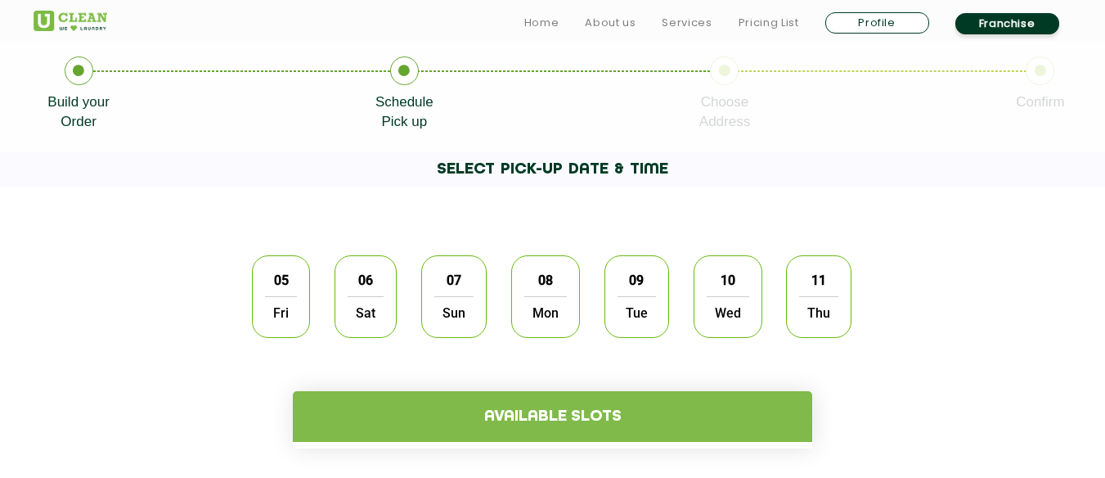
scroll to position [343, 0]
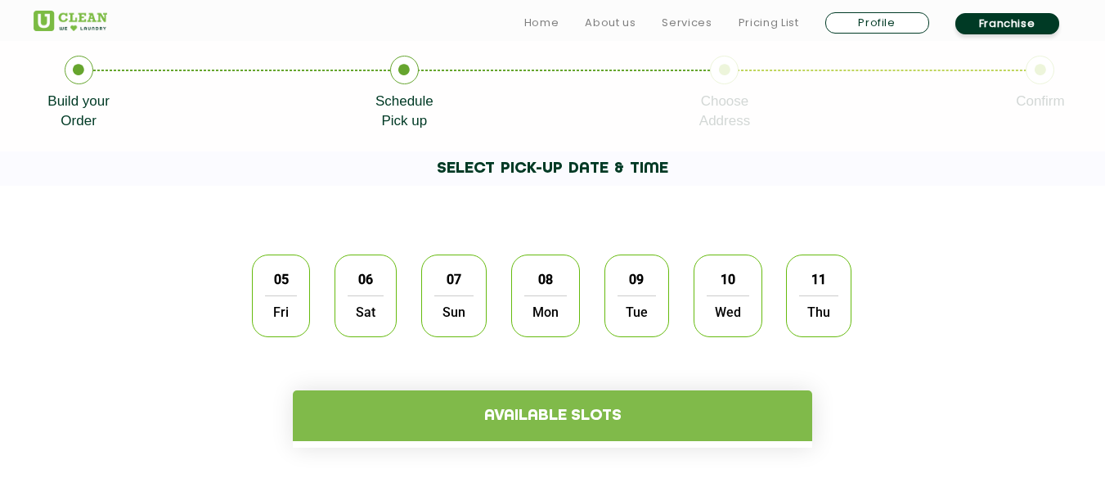
click at [542, 297] on span "Mon" at bounding box center [545, 311] width 43 height 33
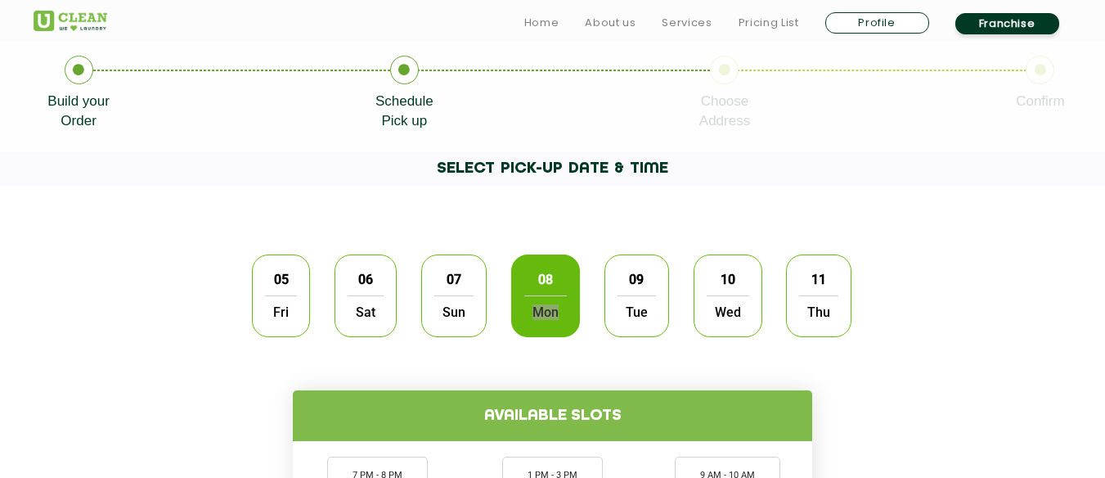
click at [542, 297] on span "Mon" at bounding box center [545, 311] width 43 height 33
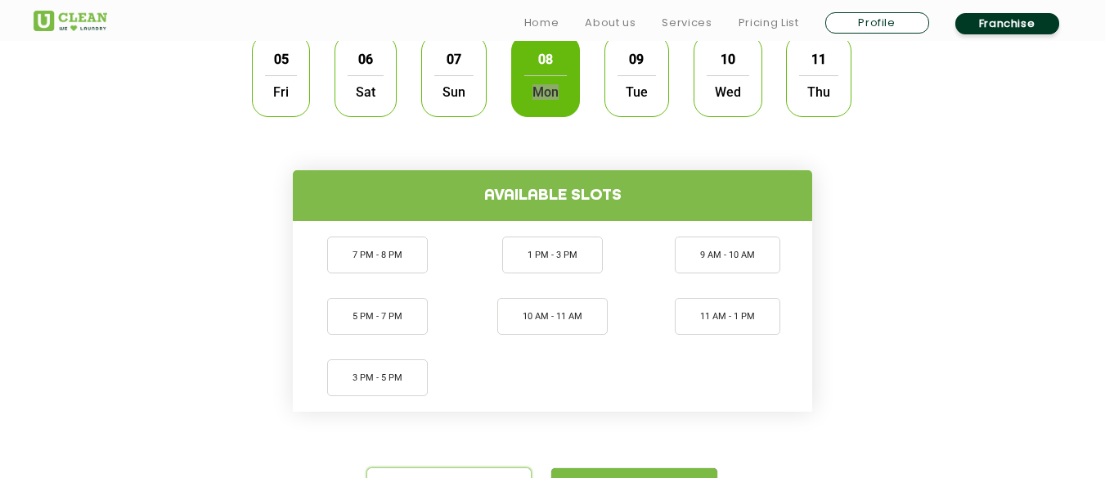
scroll to position [564, 0]
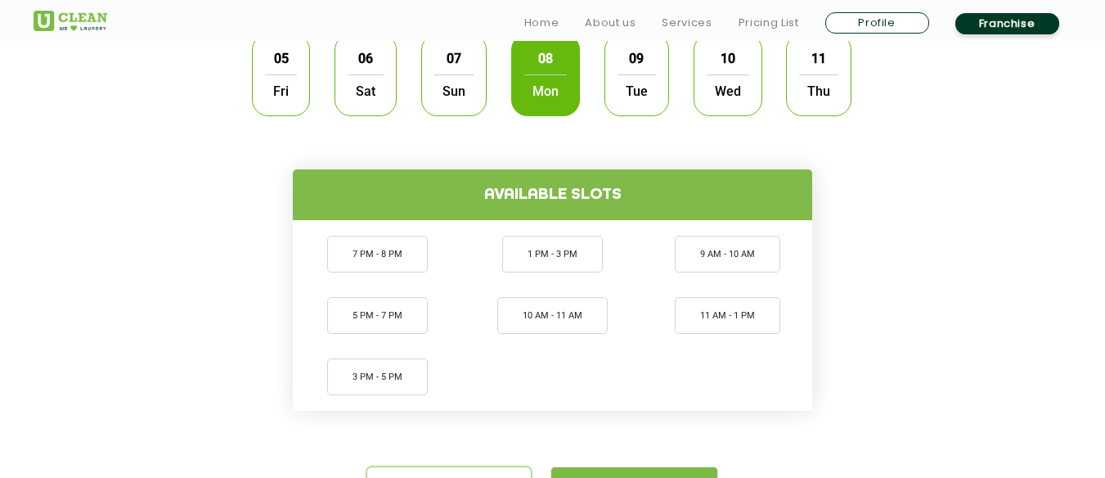
click at [425, 87] on div "07 Sun" at bounding box center [453, 75] width 65 height 83
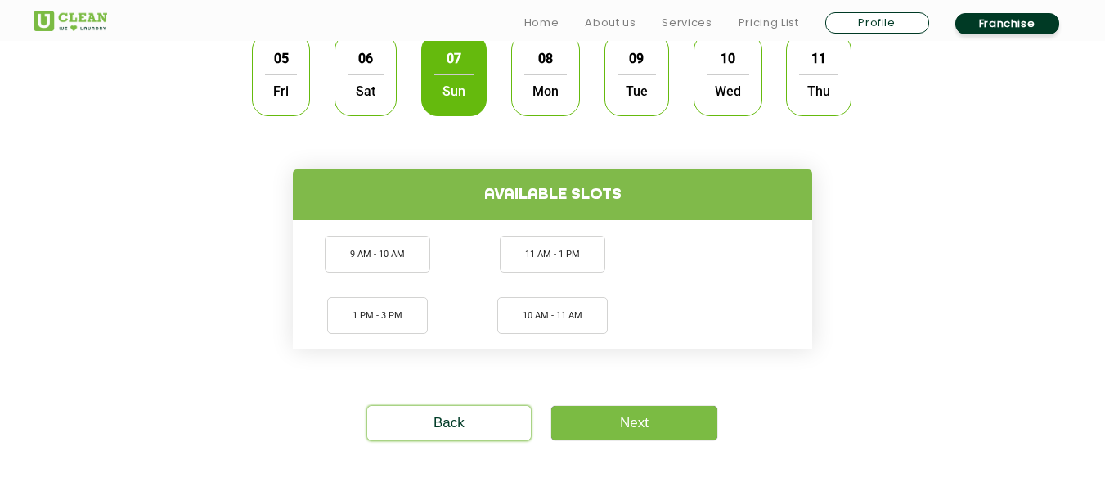
click at [529, 78] on span "Mon" at bounding box center [545, 90] width 43 height 33
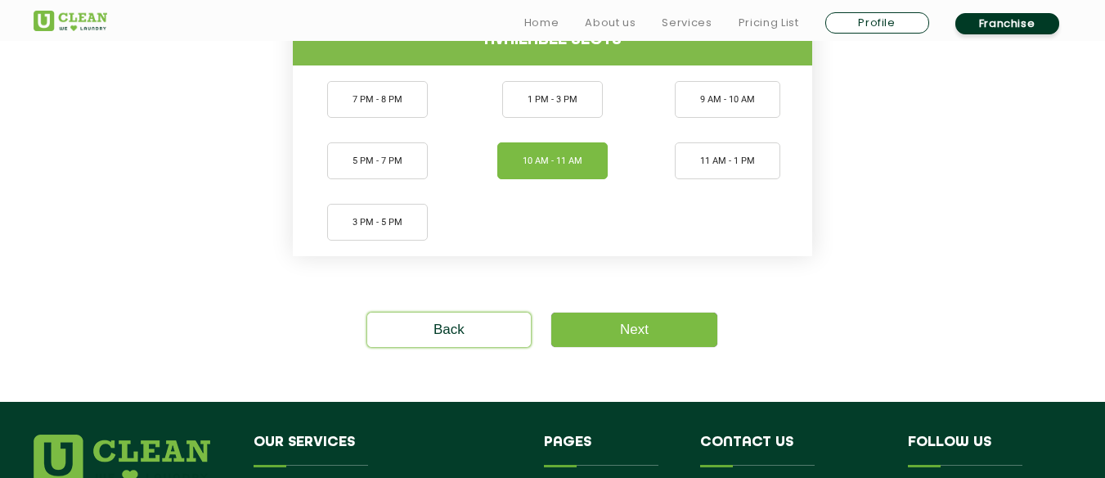
scroll to position [722, 0]
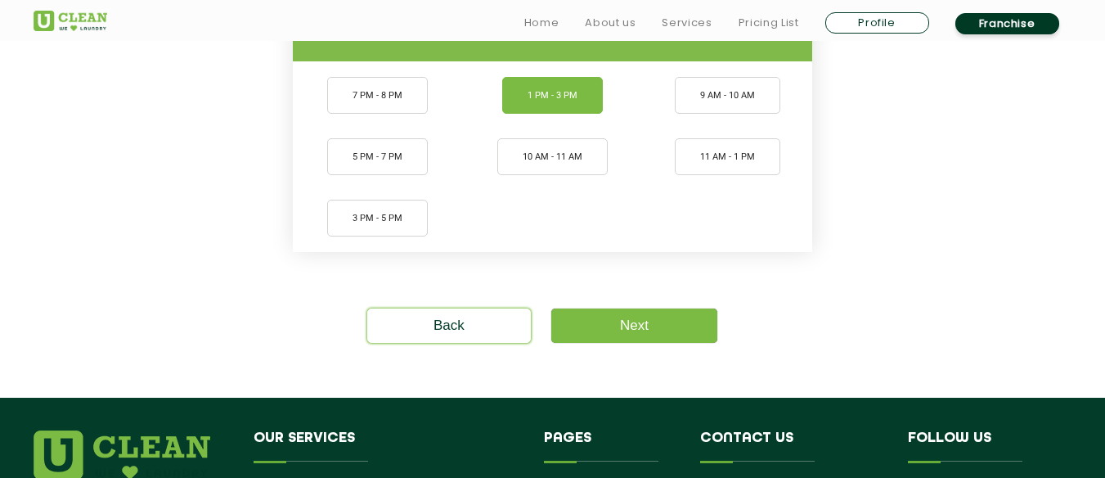
click at [565, 105] on li "1 PM - 3 PM" at bounding box center [552, 95] width 101 height 37
click at [613, 322] on link "Next" at bounding box center [634, 325] width 166 height 34
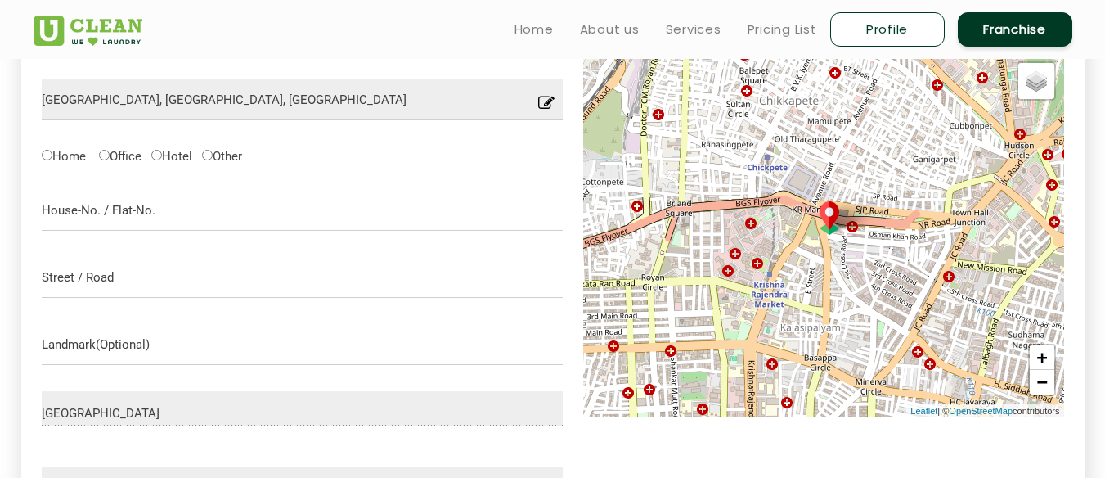
scroll to position [510, 0]
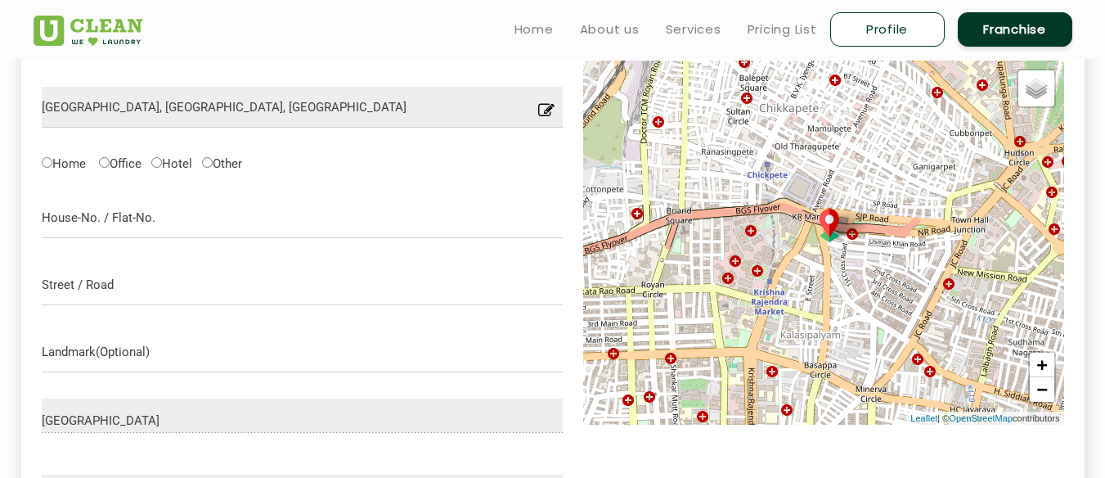
click at [115, 166] on label "Office" at bounding box center [120, 162] width 43 height 17
click at [110, 166] on input "Office" at bounding box center [104, 162] width 11 height 11
radio input "true"
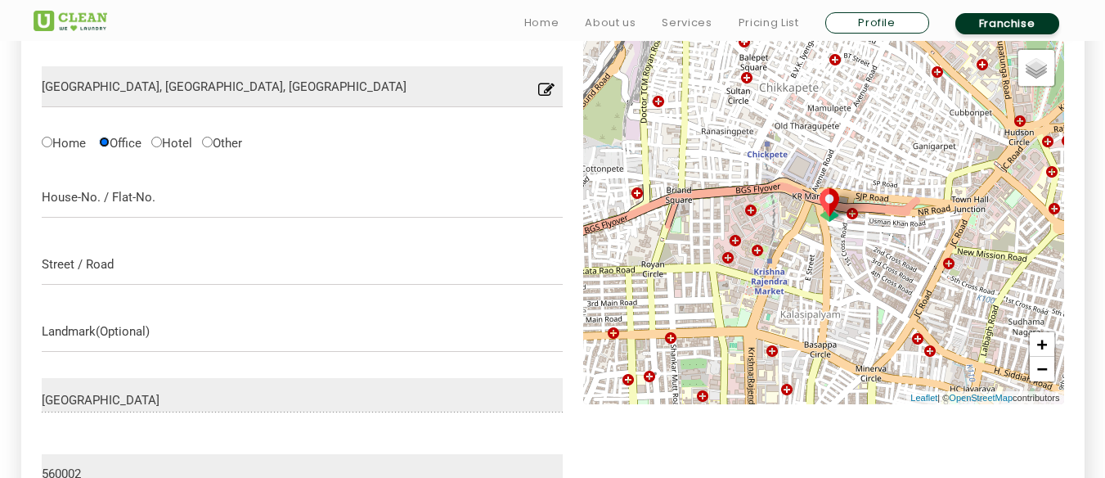
scroll to position [532, 0]
click at [255, 197] on input "text" at bounding box center [303, 196] width 522 height 41
type input "xyx"
click at [178, 250] on input "text" at bounding box center [303, 263] width 522 height 41
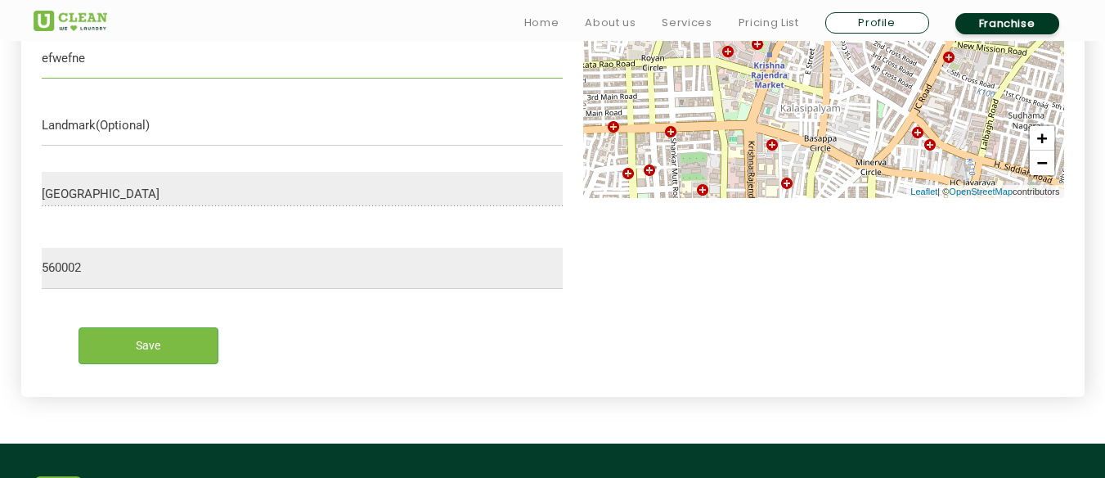
scroll to position [807, 0]
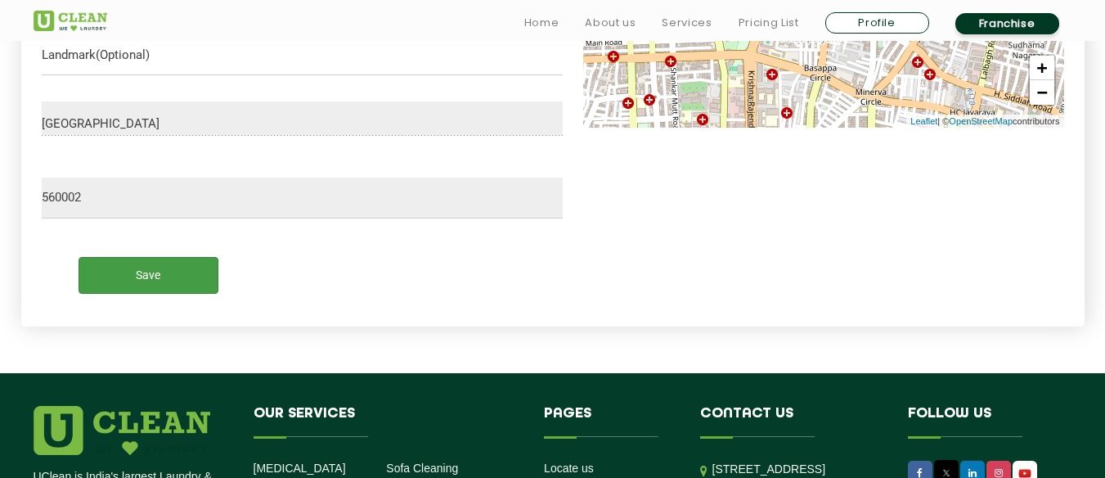
type input "efwefne"
click at [171, 270] on input "Save" at bounding box center [149, 275] width 140 height 37
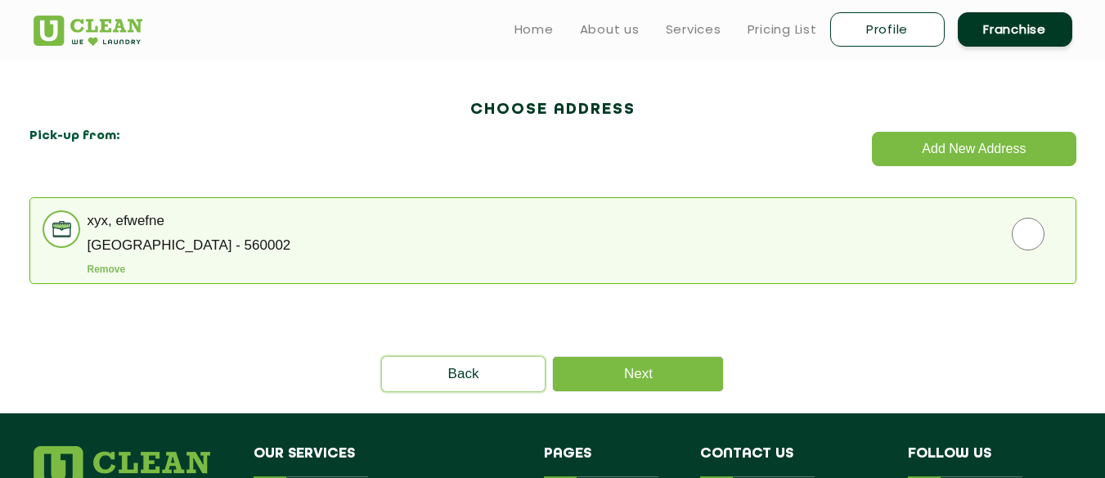
scroll to position [434, 0]
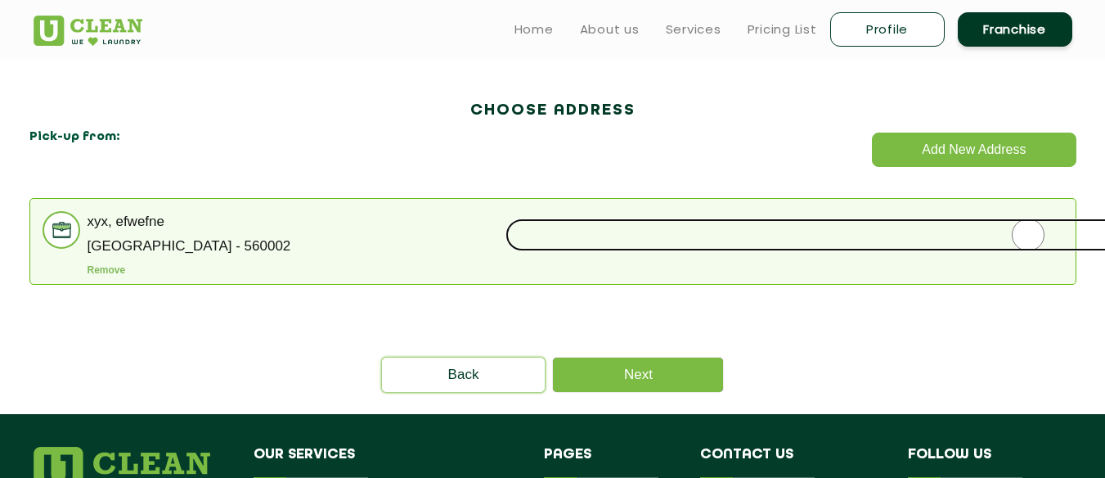
click at [1032, 227] on input "radio" at bounding box center [1029, 234] width 1046 height 33
radio input "true"
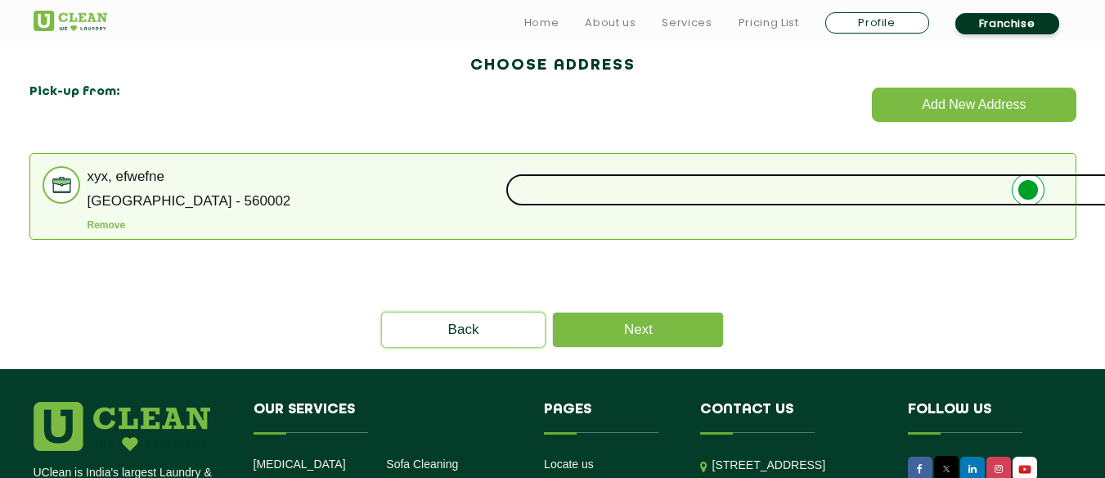
scroll to position [479, 0]
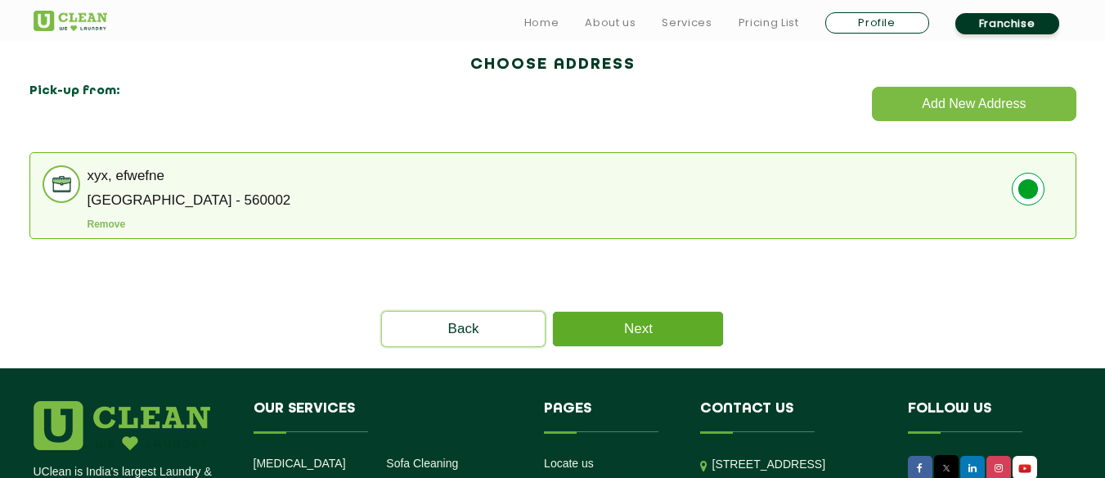
click at [690, 313] on link "Next" at bounding box center [638, 329] width 170 height 34
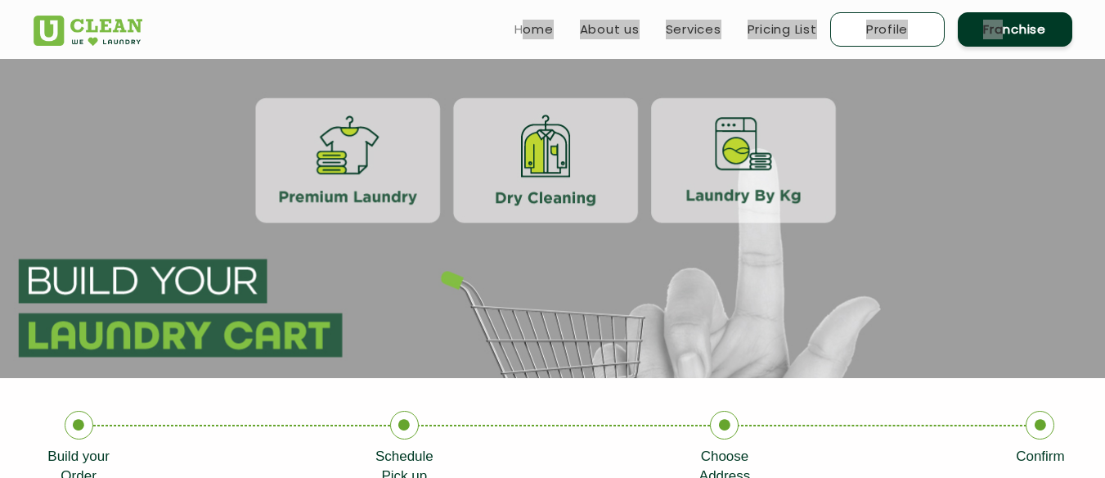
drag, startPoint x: 465, startPoint y: 19, endPoint x: 1001, endPoint y: 44, distance: 537.3
click at [1001, 44] on div "Home About us Services Pricing List Profile Franchise" at bounding box center [774, 26] width 620 height 44
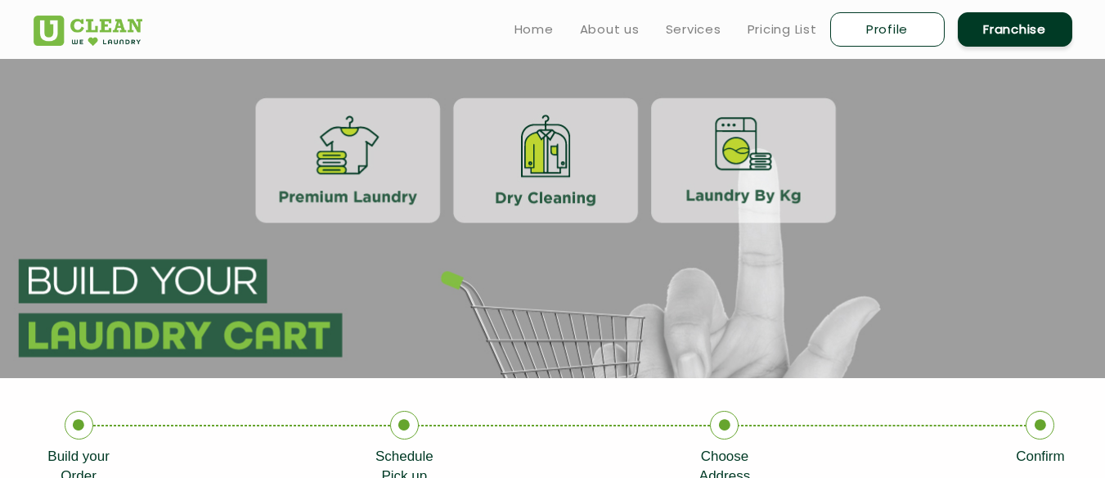
click at [937, 115] on section at bounding box center [552, 218] width 1105 height 319
click at [73, 419] on icon at bounding box center [79, 425] width 29 height 29
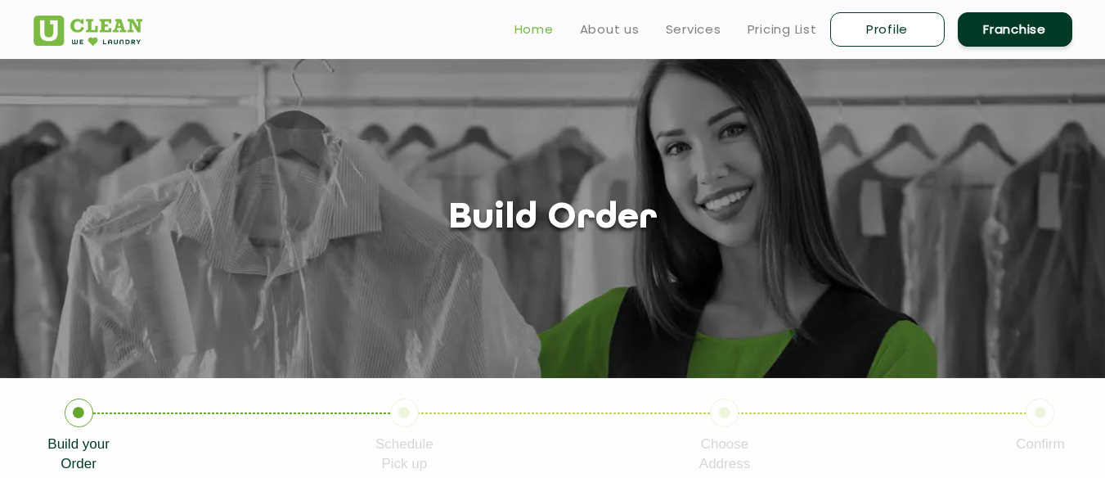
click at [527, 26] on link "Home" at bounding box center [534, 30] width 39 height 20
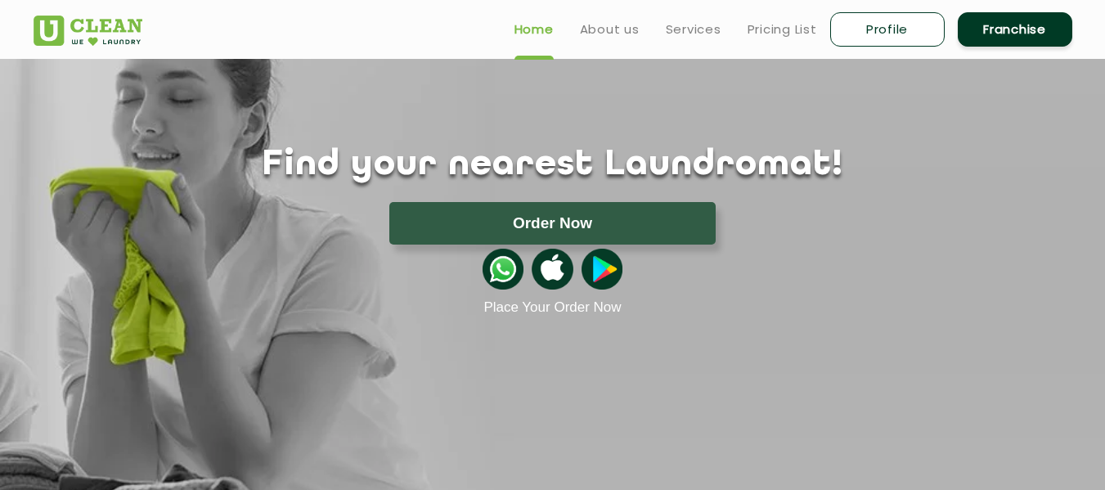
scroll to position [38, 0]
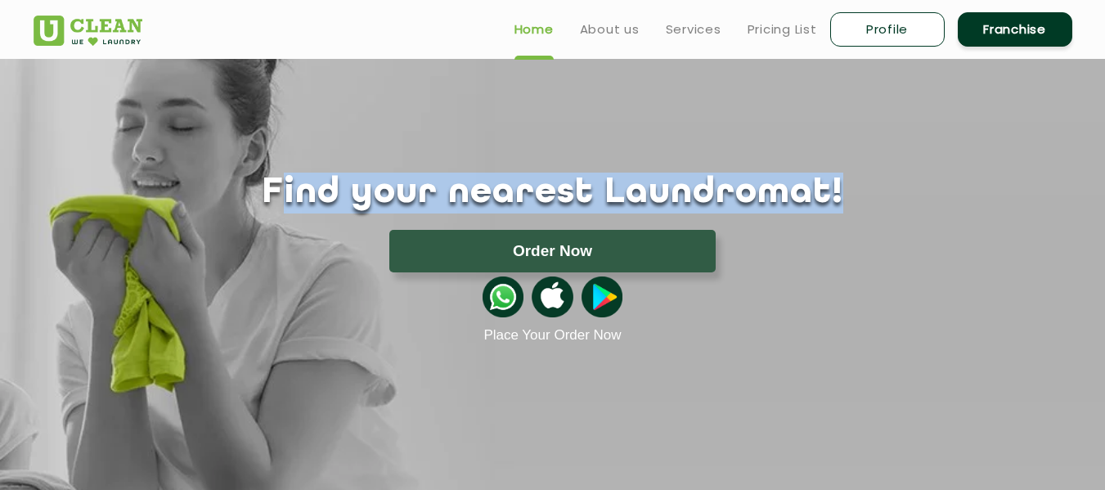
drag, startPoint x: 799, startPoint y: 188, endPoint x: 325, endPoint y: 184, distance: 474.5
click at [325, 184] on h1 "Find your nearest Laundromat!" at bounding box center [553, 193] width 1064 height 41
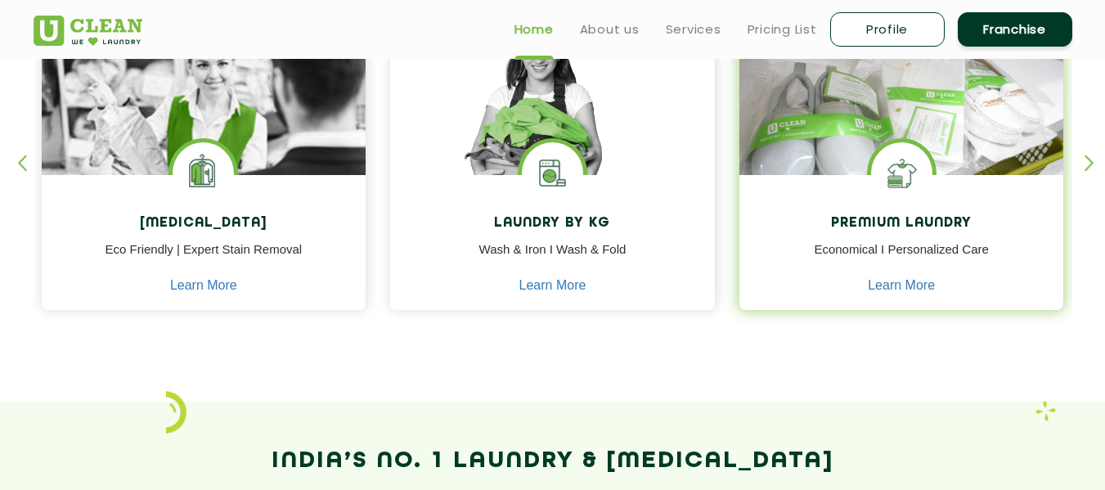
scroll to position [0, 0]
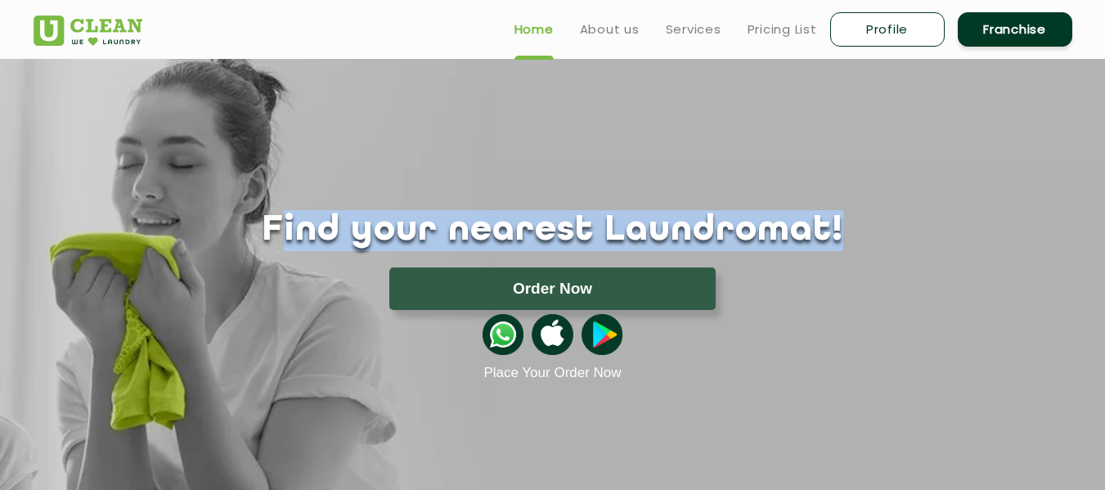
click at [810, 227] on h1 "Find your nearest Laundromat!" at bounding box center [553, 230] width 1064 height 41
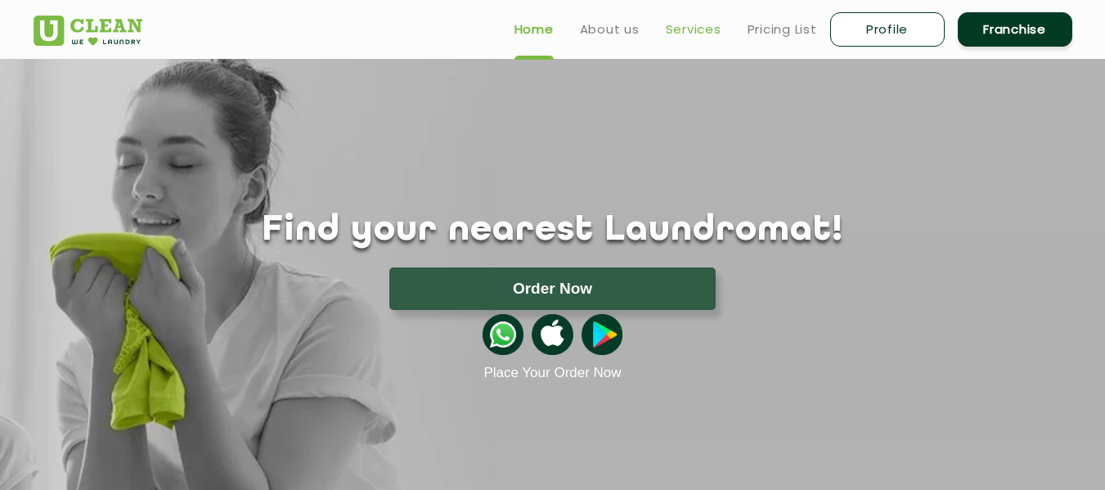
click at [686, 38] on link "Services" at bounding box center [694, 30] width 56 height 20
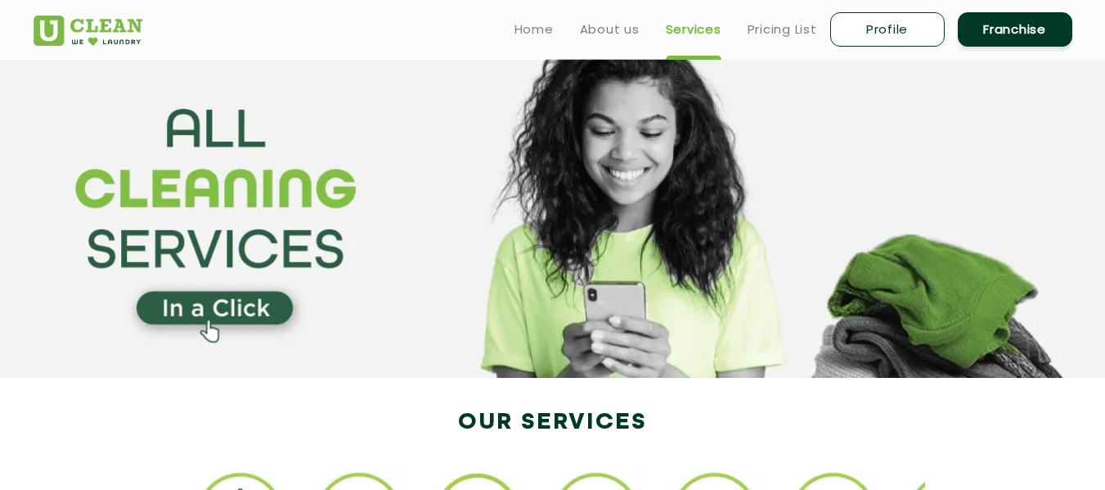
click at [778, 41] on ul "Home About us Services Pricing List Profile Franchise" at bounding box center [786, 29] width 571 height 38
click at [776, 34] on link "Pricing List" at bounding box center [783, 30] width 70 height 20
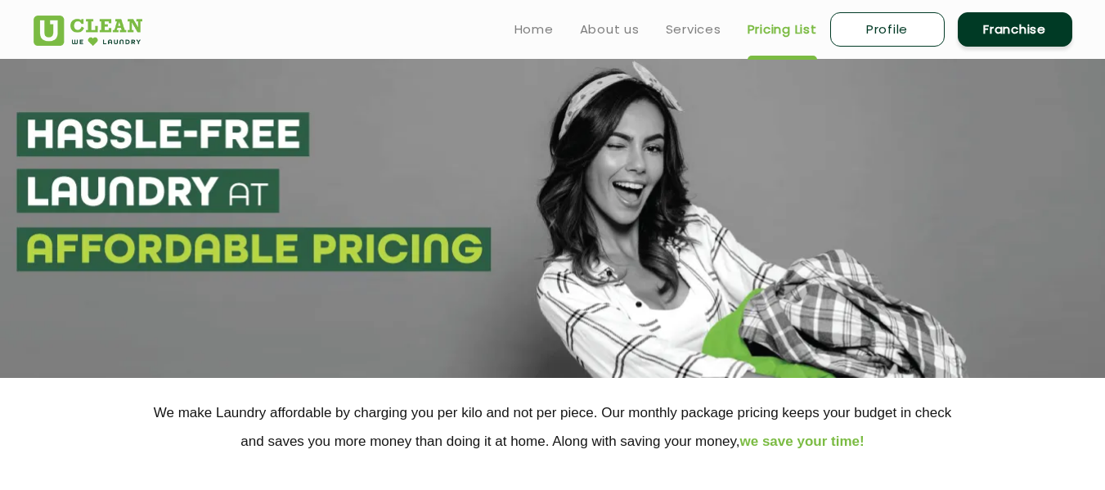
select select "0"
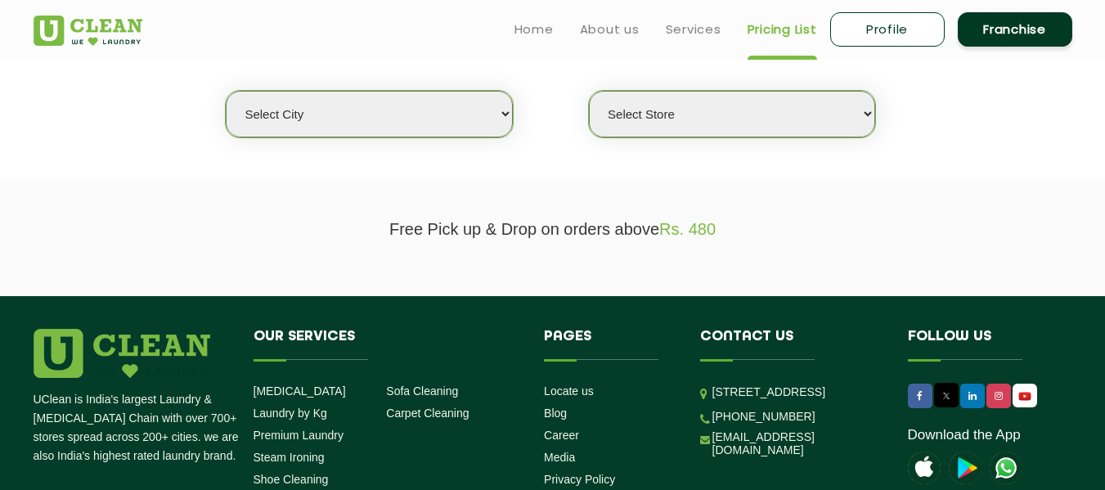
scroll to position [377, 0]
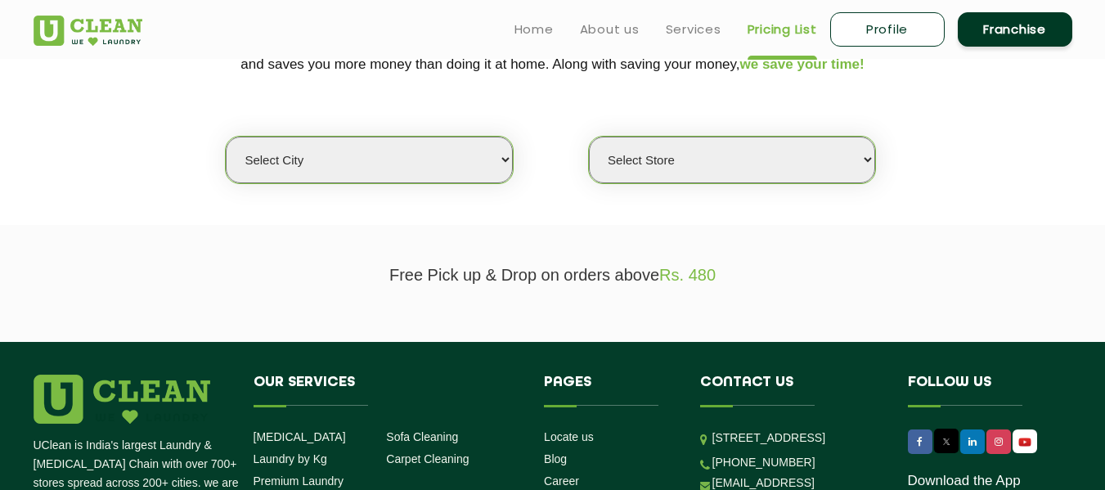
click at [429, 175] on select "Select city Aalo Agartala Agra Ahmedabad Akola Aligarh Alwar - UClean Select Am…" at bounding box center [369, 160] width 286 height 47
click at [740, 232] on section "Free Pick up & Drop on orders above Rs. 480" at bounding box center [552, 283] width 1105 height 117
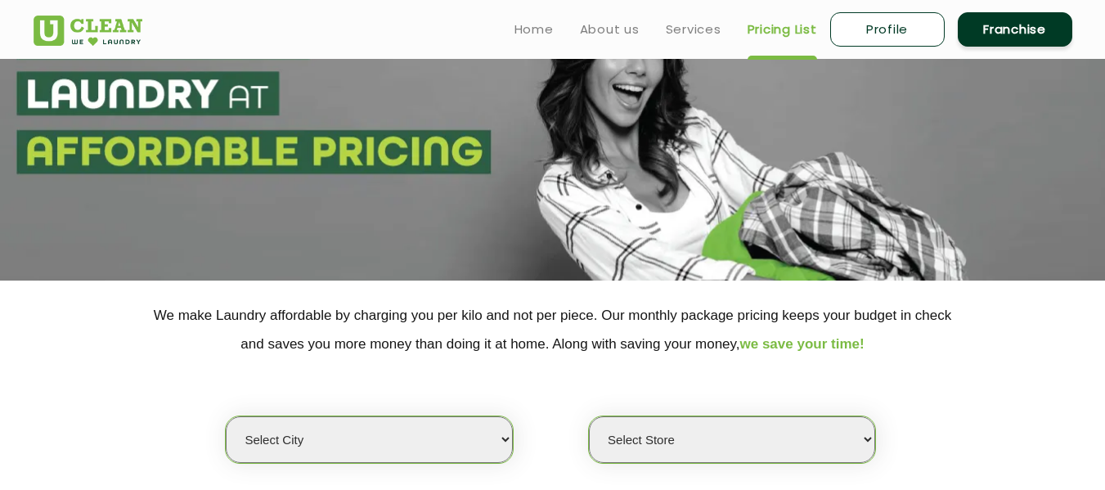
scroll to position [0, 0]
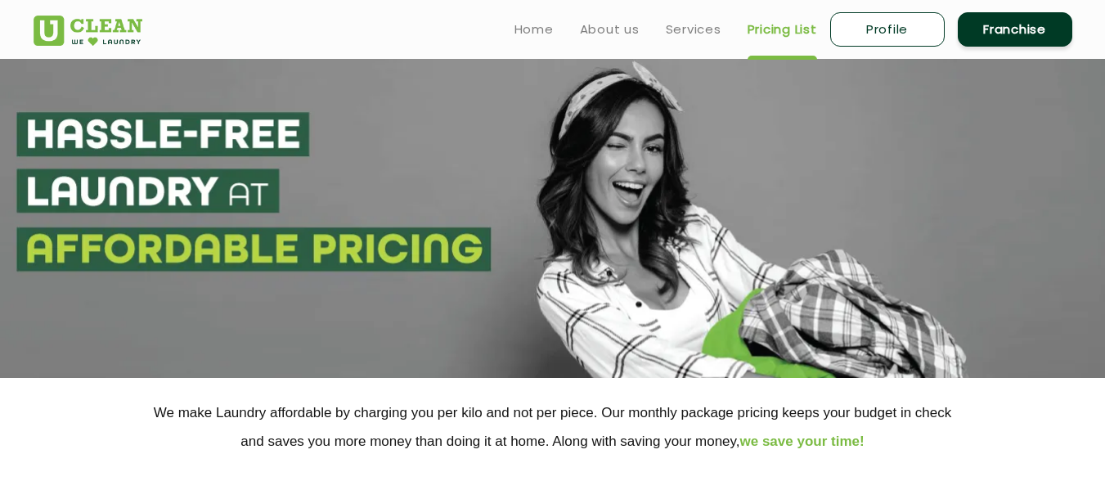
click at [554, 35] on ul "Home About us Services Pricing List Profile Franchise" at bounding box center [786, 29] width 571 height 38
click at [539, 33] on link "Home" at bounding box center [534, 30] width 39 height 20
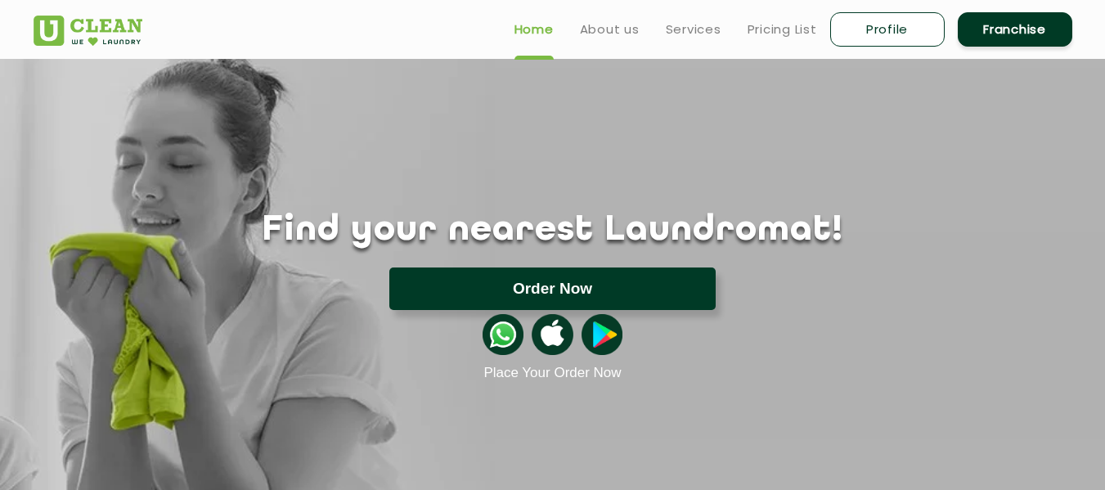
click at [551, 292] on button "Order Now" at bounding box center [552, 289] width 326 height 43
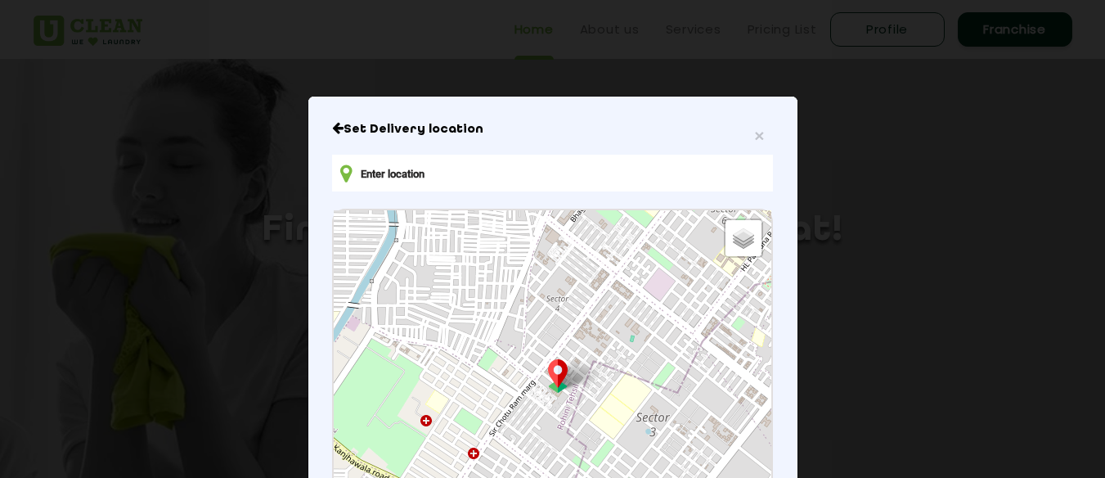
click at [644, 167] on input "text" at bounding box center [552, 173] width 440 height 37
type input "N"
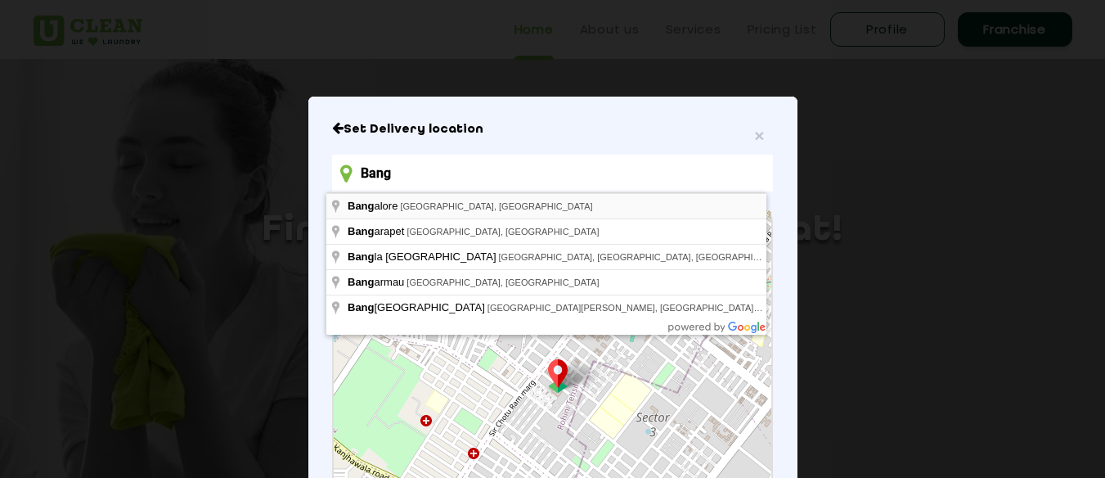
type input "[GEOGRAPHIC_DATA], [GEOGRAPHIC_DATA], [GEOGRAPHIC_DATA]"
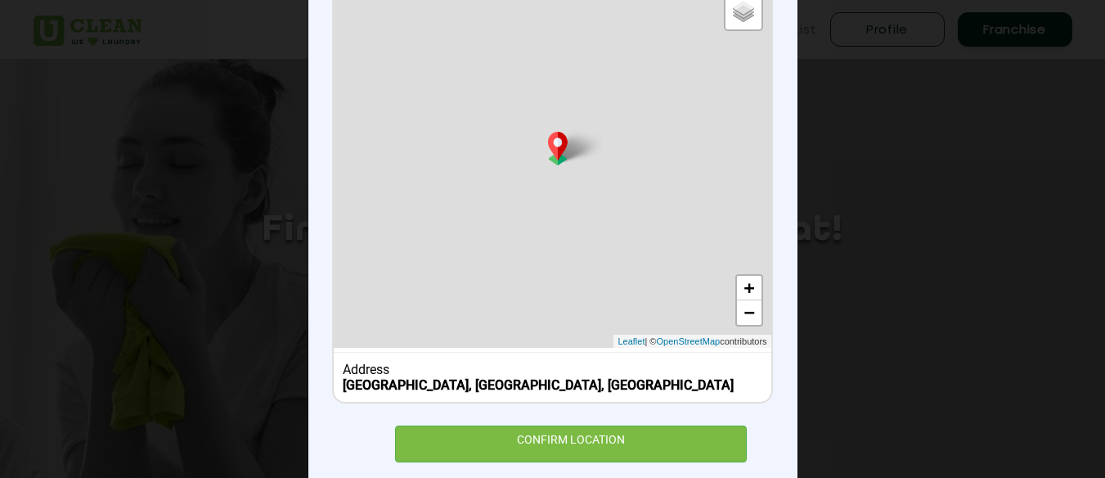
scroll to position [262, 0]
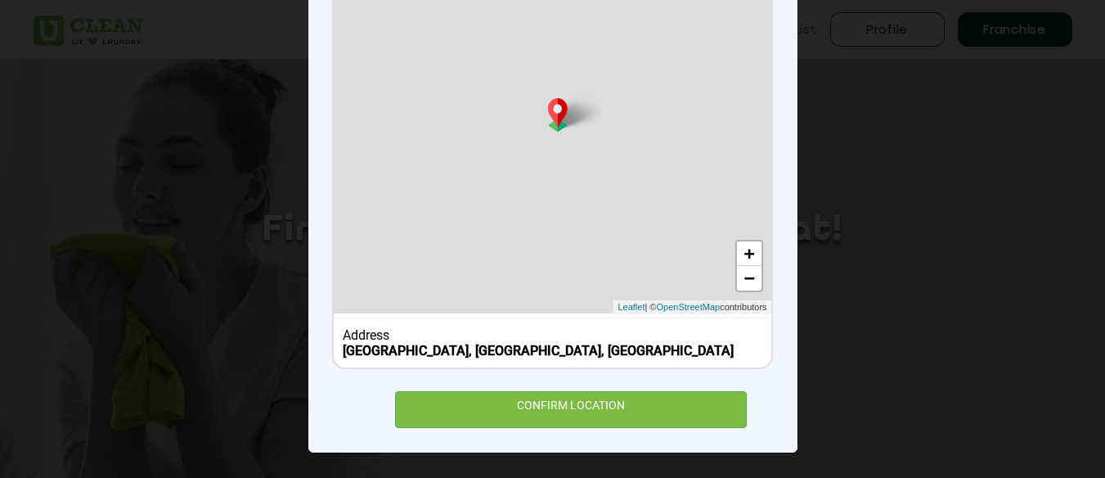
click at [575, 444] on div "× Set Delivery location [GEOGRAPHIC_DATA], [GEOGRAPHIC_DATA], [GEOGRAPHIC_DATA]…" at bounding box center [552, 144] width 489 height 617
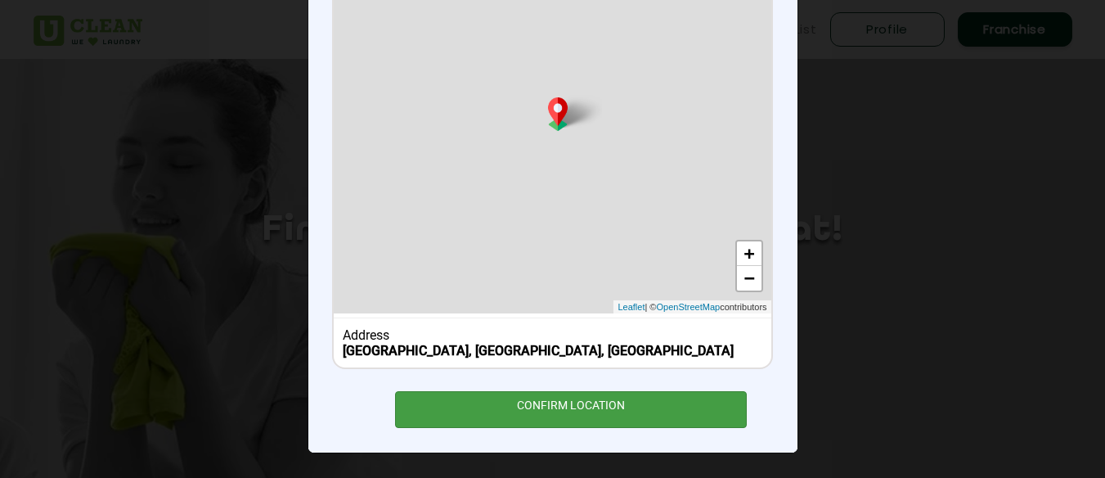
click at [604, 410] on div "CONFIRM LOCATION" at bounding box center [571, 409] width 353 height 37
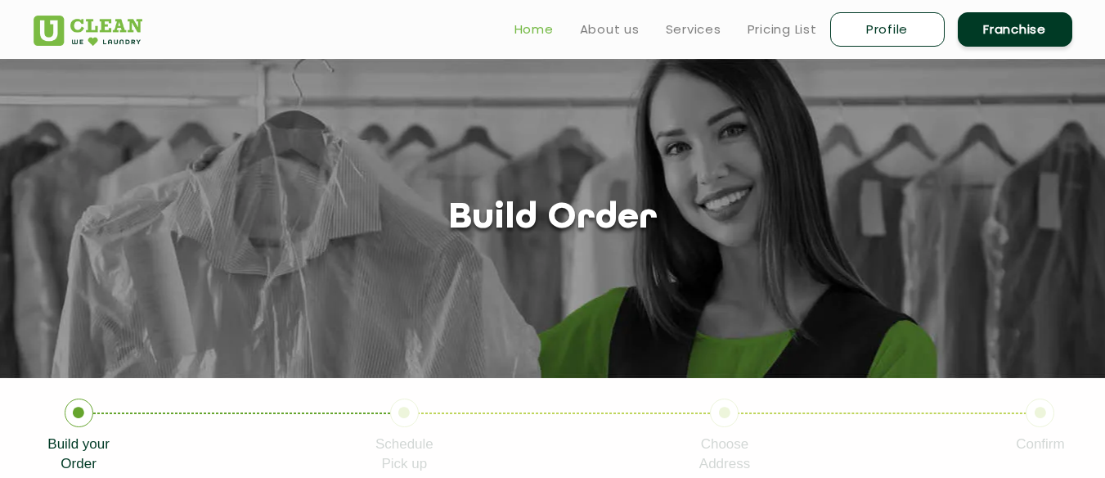
click at [532, 24] on link "Home" at bounding box center [534, 30] width 39 height 20
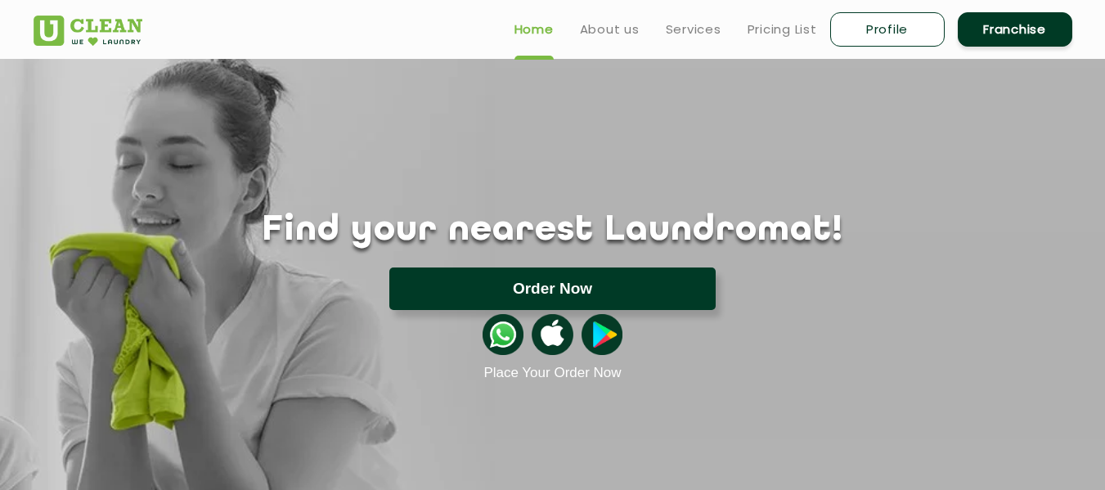
click at [599, 296] on button "Order Now" at bounding box center [552, 289] width 326 height 43
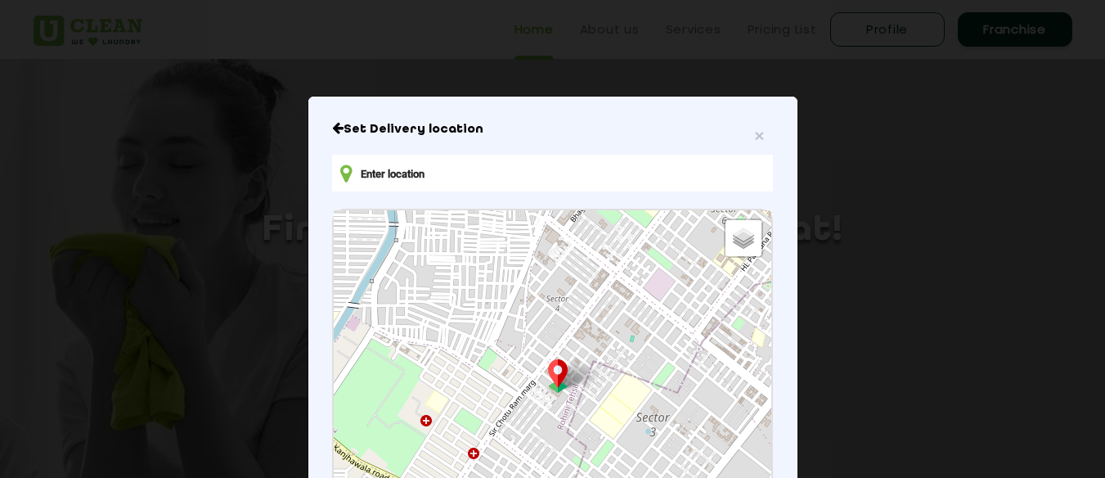
click at [336, 130] on icon "Close" at bounding box center [337, 127] width 11 height 13
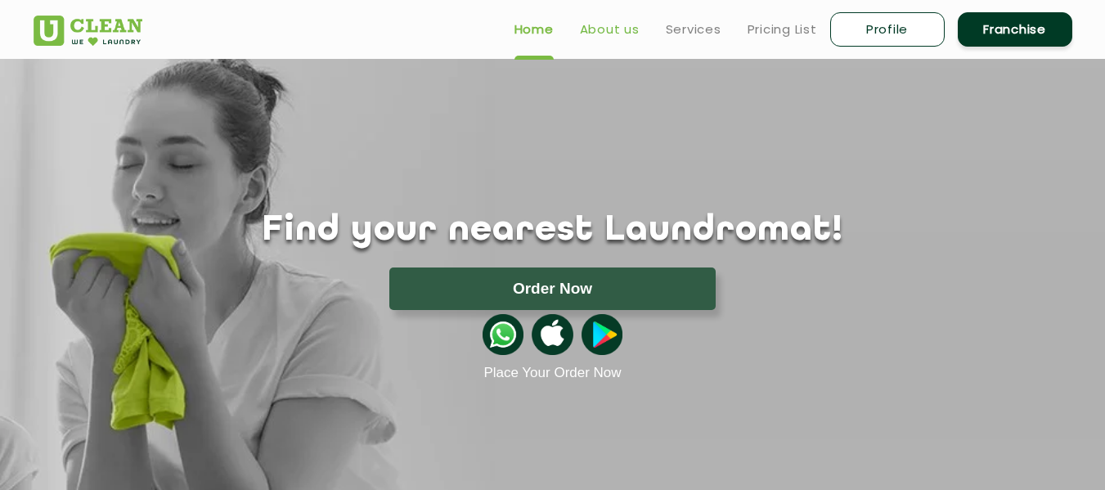
click at [605, 34] on link "About us" at bounding box center [610, 30] width 60 height 20
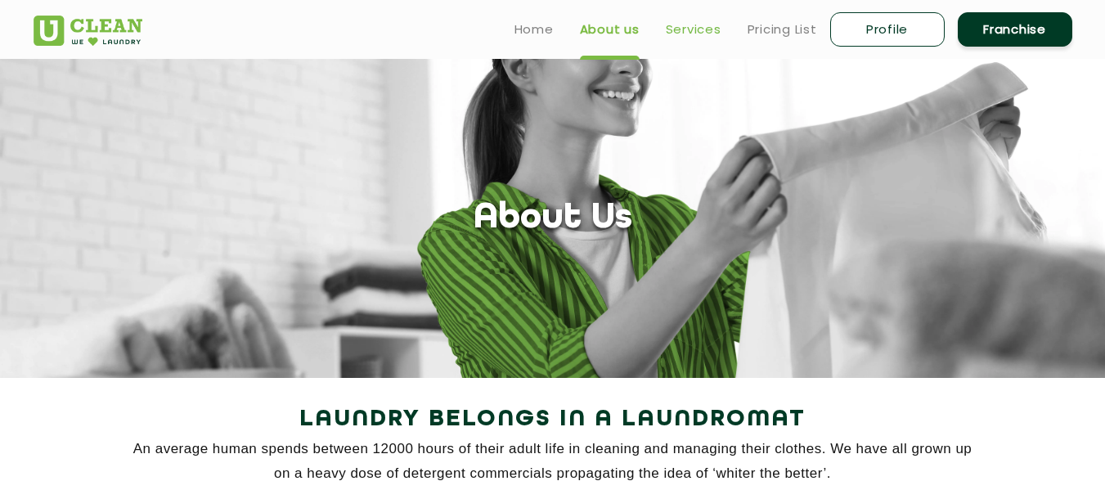
click at [699, 26] on link "Services" at bounding box center [694, 30] width 56 height 20
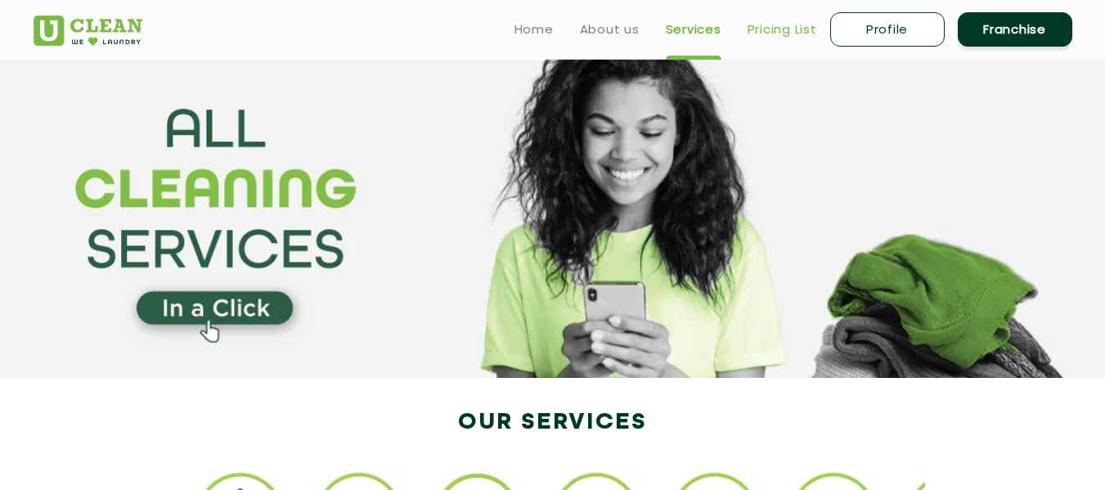
click at [789, 24] on link "Pricing List" at bounding box center [783, 30] width 70 height 20
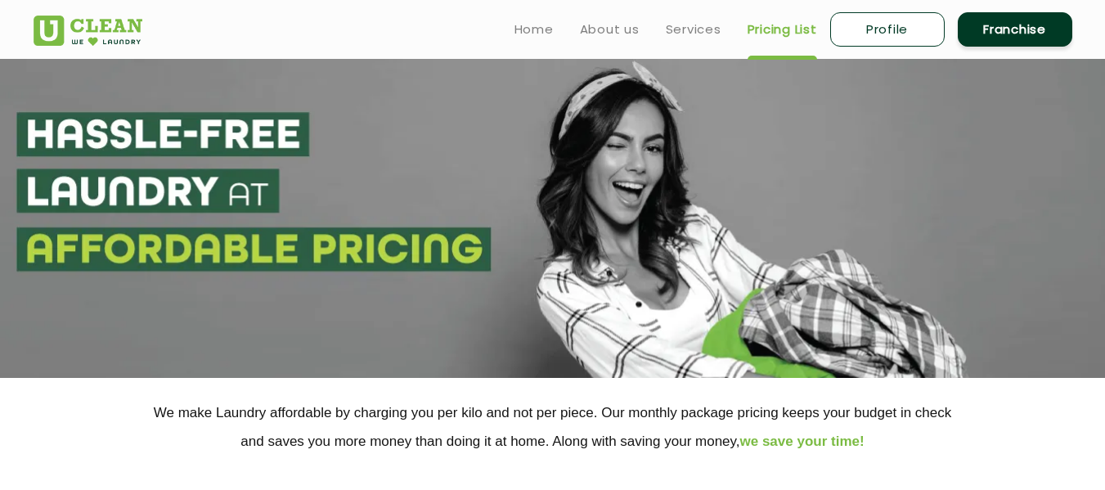
select select "0"
click at [682, 19] on li "Services" at bounding box center [694, 29] width 56 height 20
click at [688, 25] on link "Services" at bounding box center [694, 30] width 56 height 20
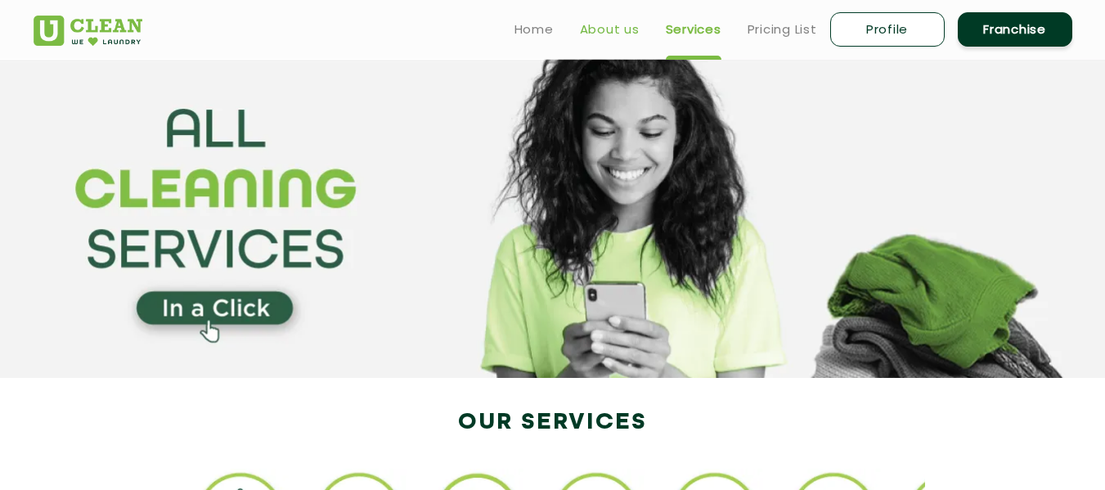
click at [614, 34] on link "About us" at bounding box center [610, 30] width 60 height 20
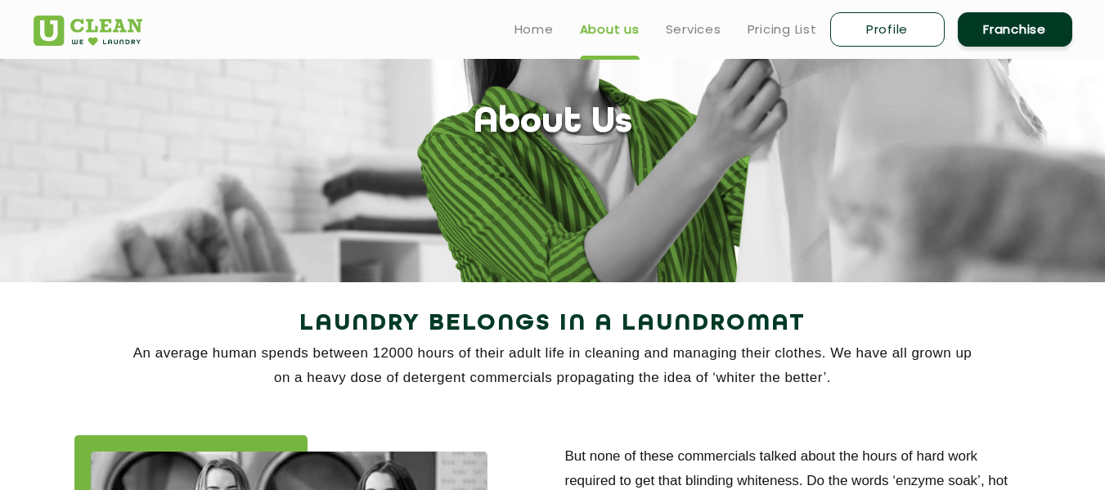
scroll to position [53, 0]
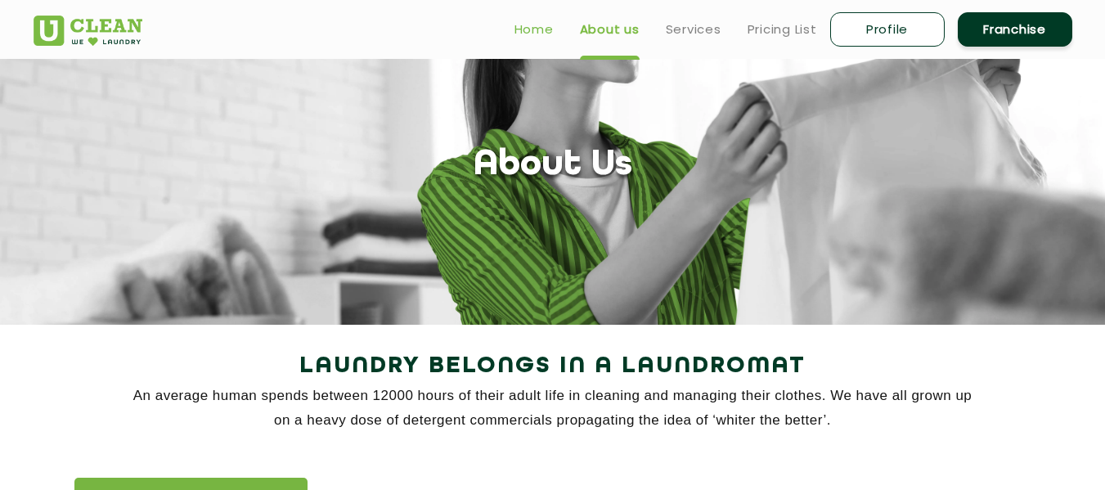
click at [537, 36] on link "Home" at bounding box center [534, 30] width 39 height 20
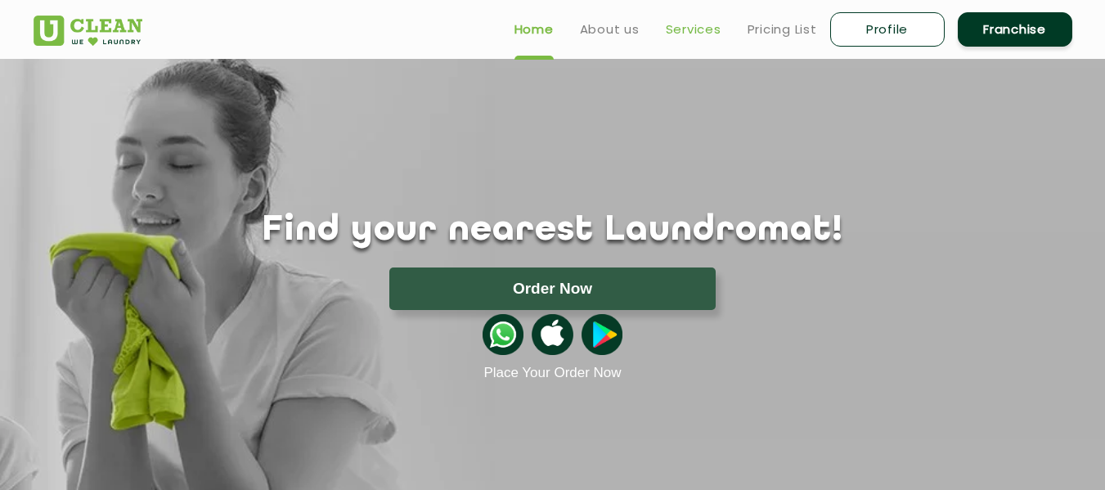
click at [695, 37] on link "Services" at bounding box center [694, 30] width 56 height 20
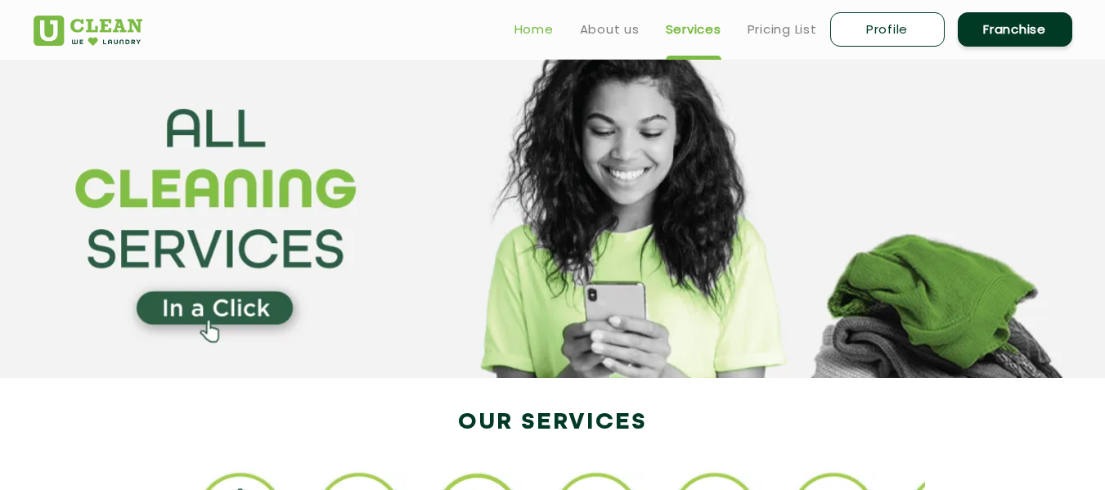
click at [541, 26] on link "Home" at bounding box center [534, 30] width 39 height 20
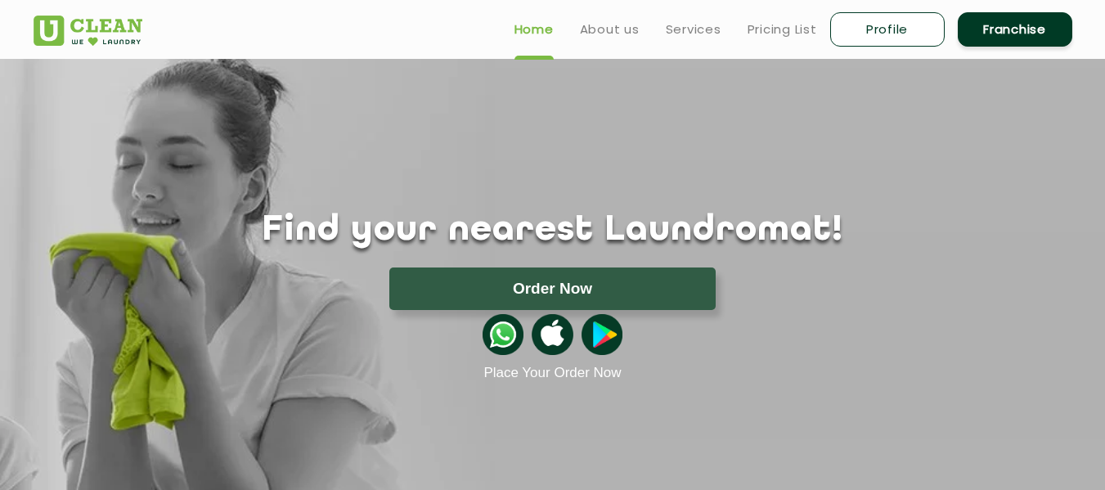
click at [870, 31] on link "Profile" at bounding box center [887, 29] width 115 height 34
select select
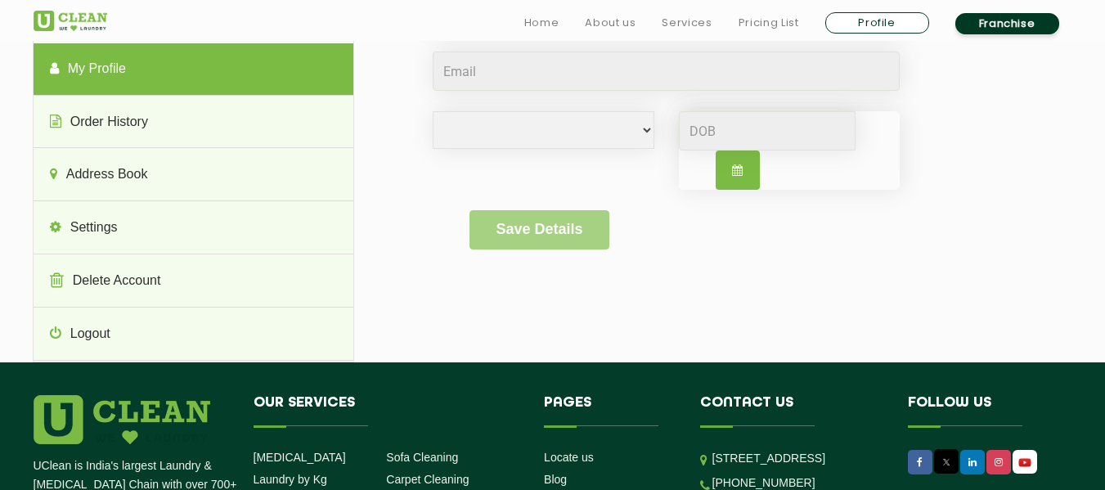
scroll to position [180, 0]
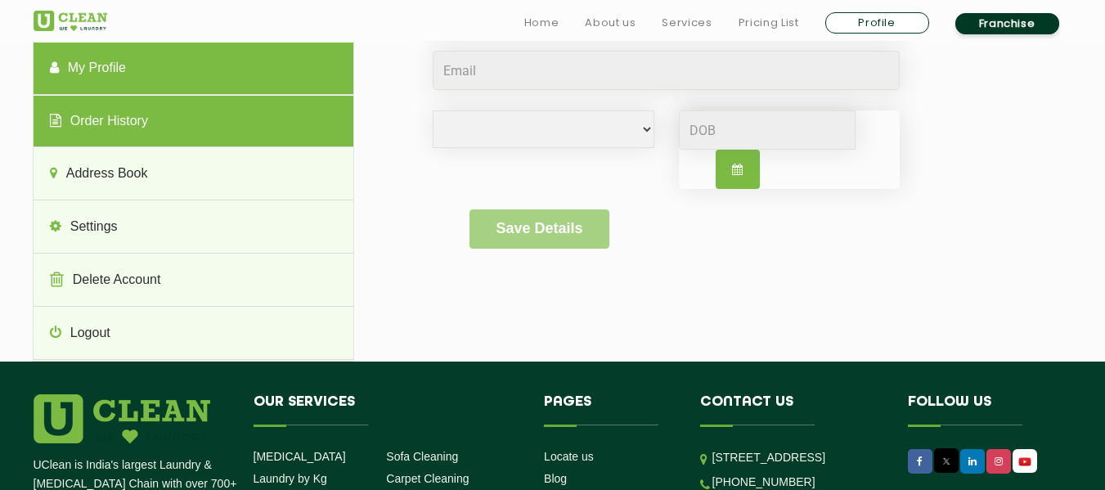
click at [191, 110] on link "Order History" at bounding box center [194, 122] width 320 height 52
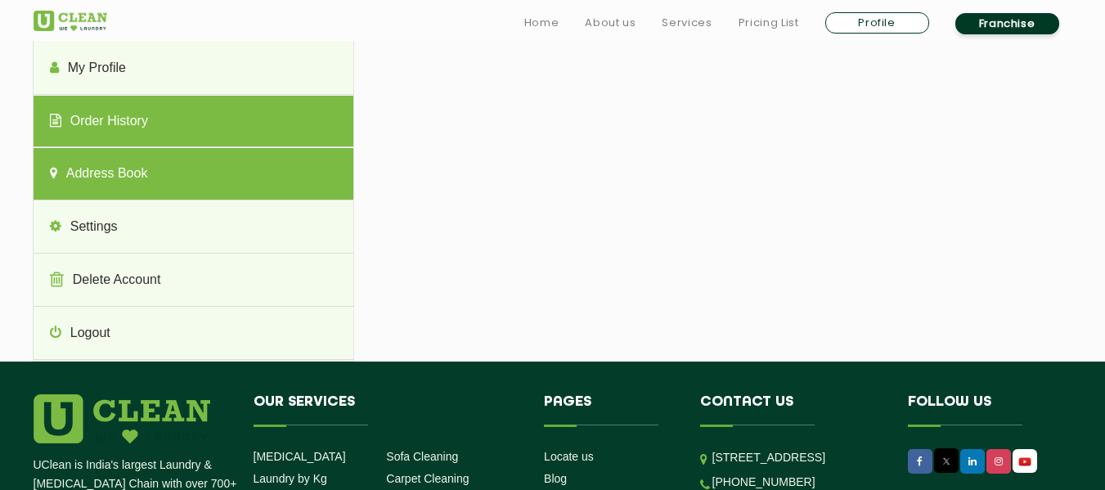
click at [182, 180] on link "Address Book" at bounding box center [194, 174] width 320 height 52
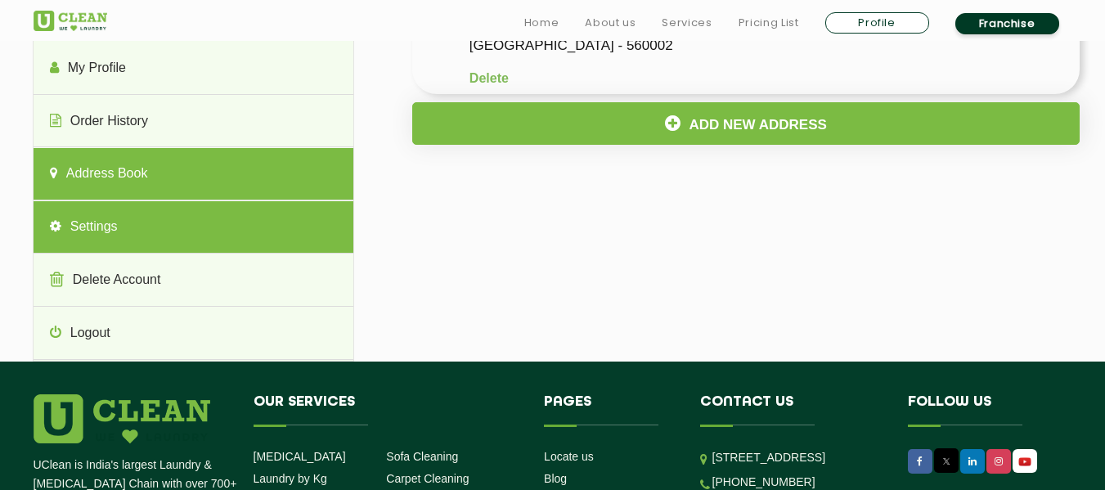
click at [185, 227] on link "Settings" at bounding box center [194, 227] width 320 height 52
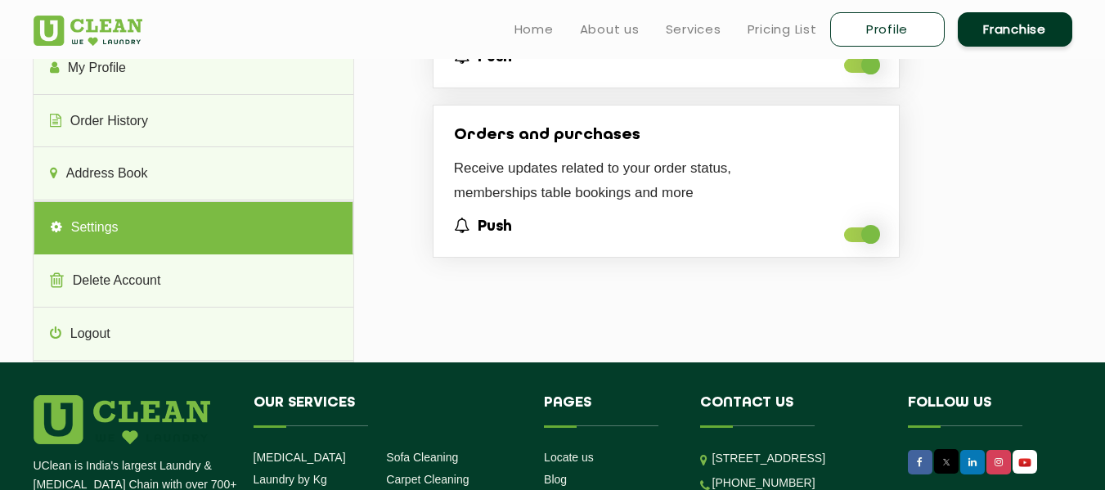
scroll to position [0, 0]
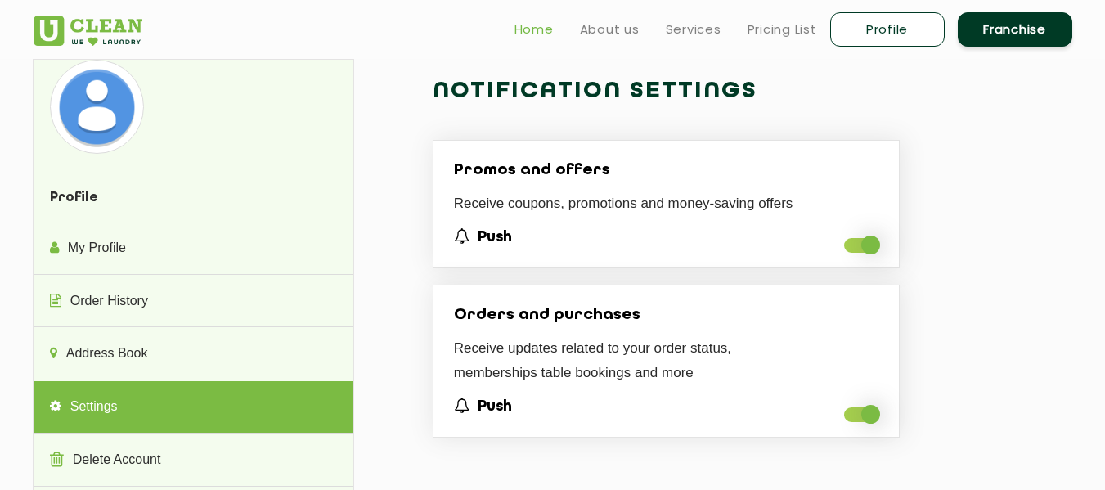
click at [527, 24] on link "Home" at bounding box center [534, 30] width 39 height 20
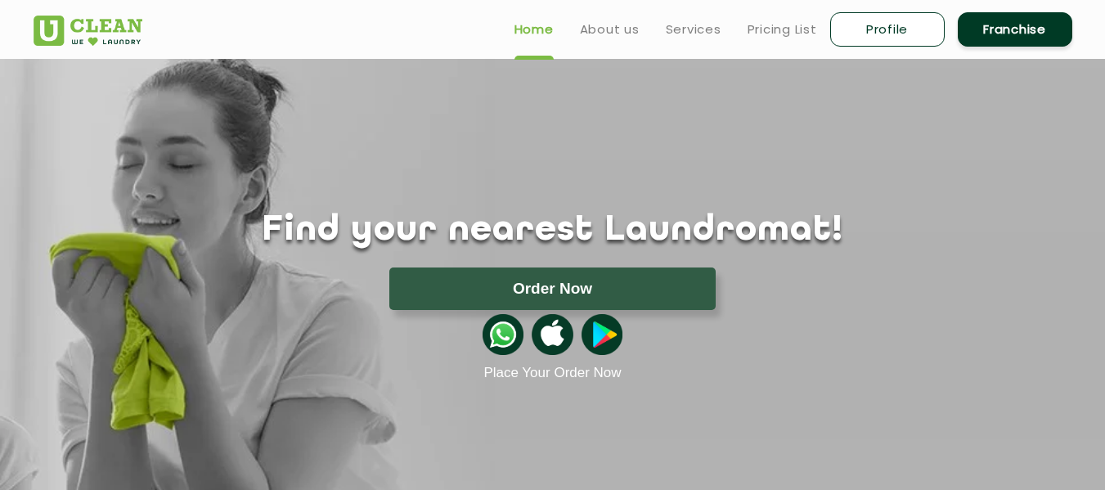
click at [809, 247] on h1 "Find your nearest Laundromat!" at bounding box center [553, 230] width 1064 height 41
click at [594, 37] on link "About us" at bounding box center [610, 30] width 60 height 20
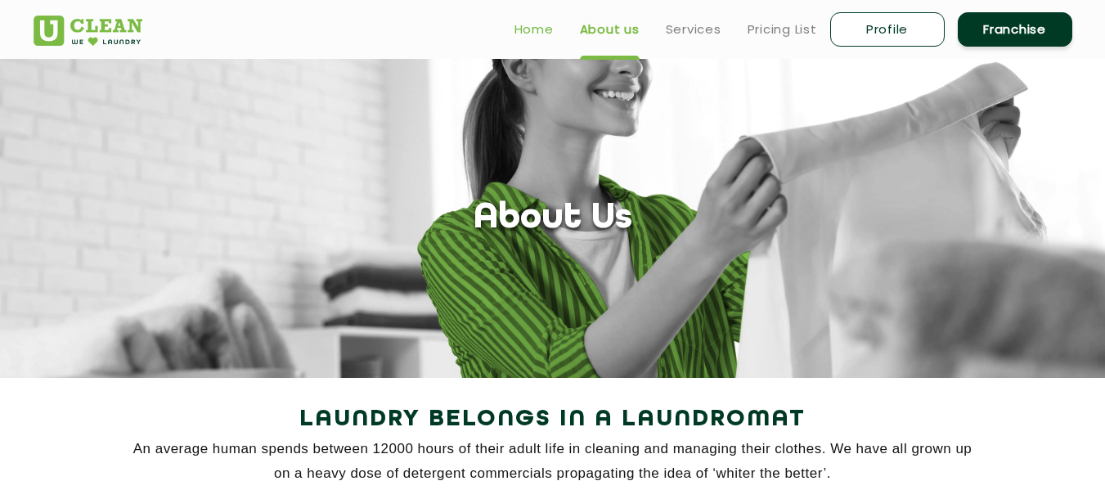
click at [534, 38] on link "Home" at bounding box center [534, 30] width 39 height 20
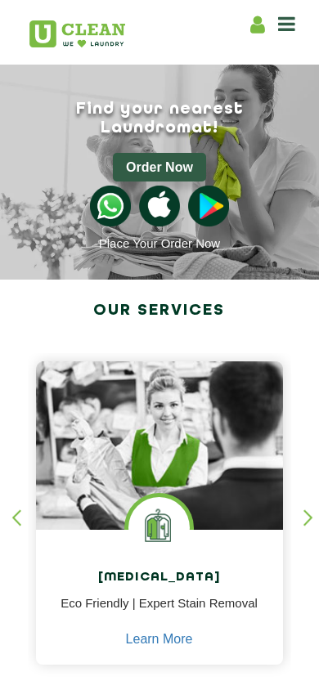
click at [280, 26] on icon at bounding box center [286, 24] width 17 height 20
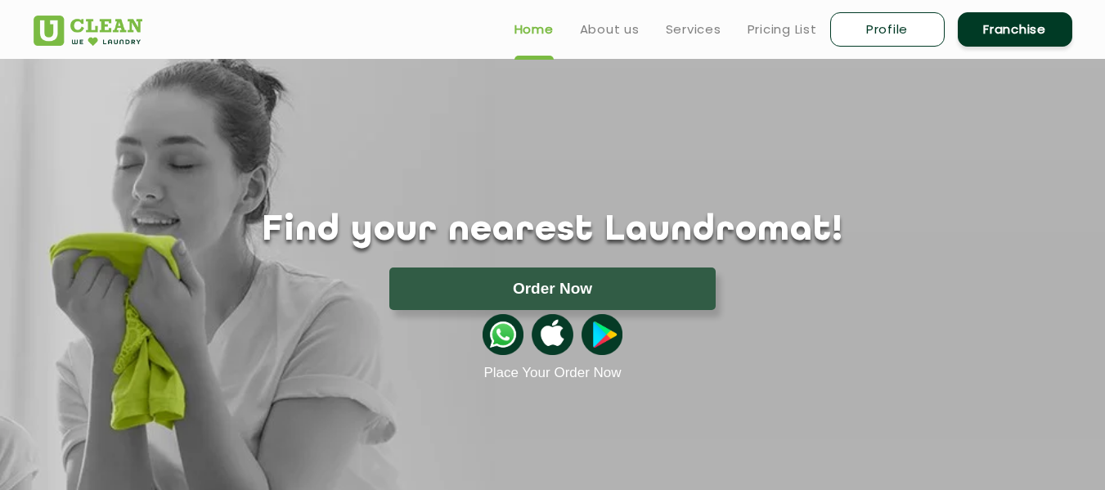
drag, startPoint x: 880, startPoint y: 47, endPoint x: 898, endPoint y: 27, distance: 26.6
click at [898, 27] on li "Profile" at bounding box center [887, 29] width 115 height 38
click at [898, 27] on link "Profile" at bounding box center [887, 29] width 115 height 34
select select
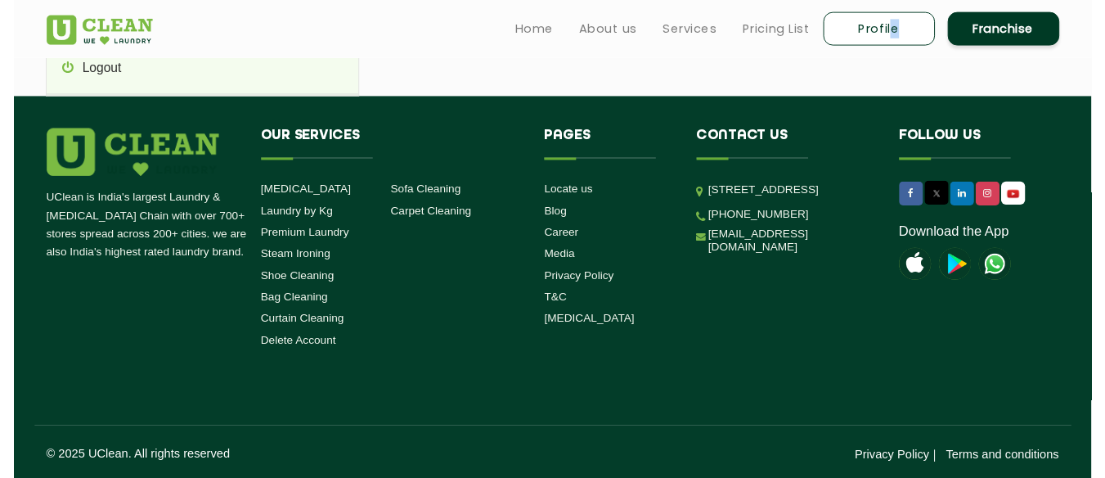
scroll to position [333, 0]
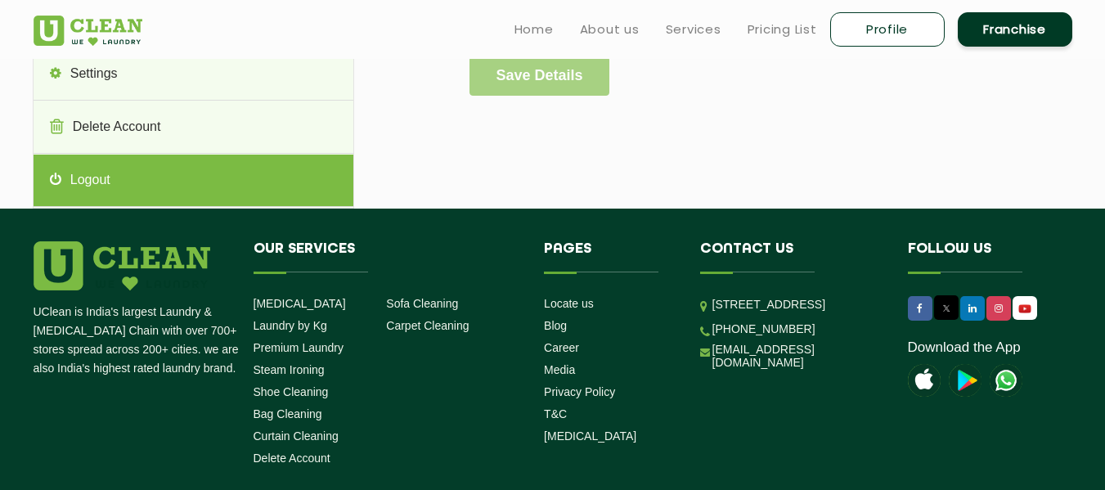
click at [92, 181] on link "Logout" at bounding box center [194, 181] width 320 height 52
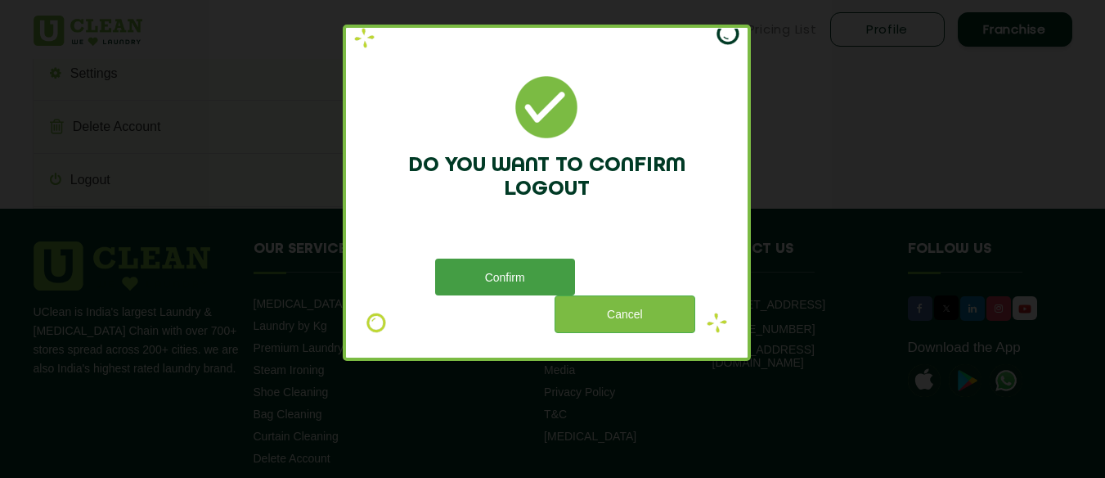
click at [528, 273] on button "Confirm" at bounding box center [505, 277] width 140 height 37
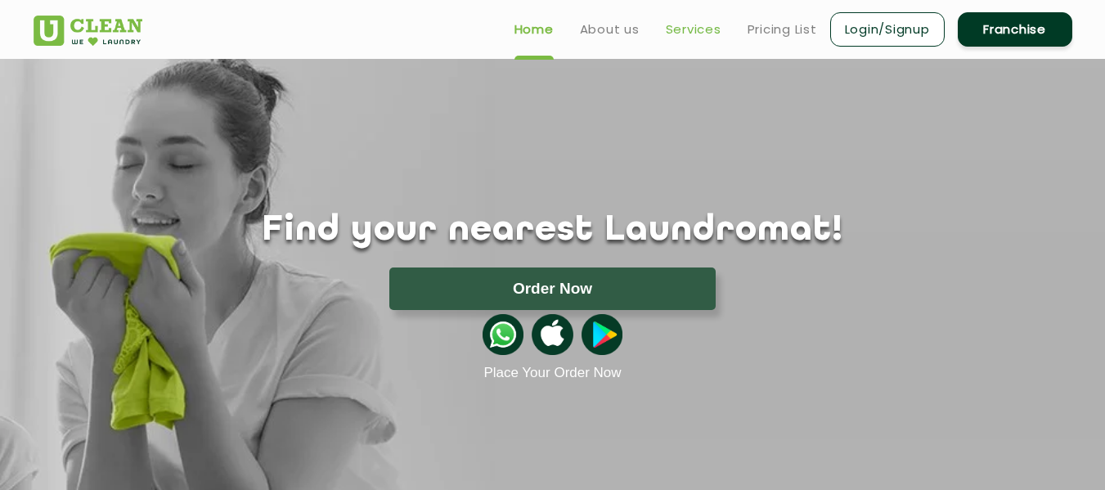
click at [707, 36] on link "Services" at bounding box center [694, 30] width 56 height 20
